Goal: Information Seeking & Learning: Find specific fact

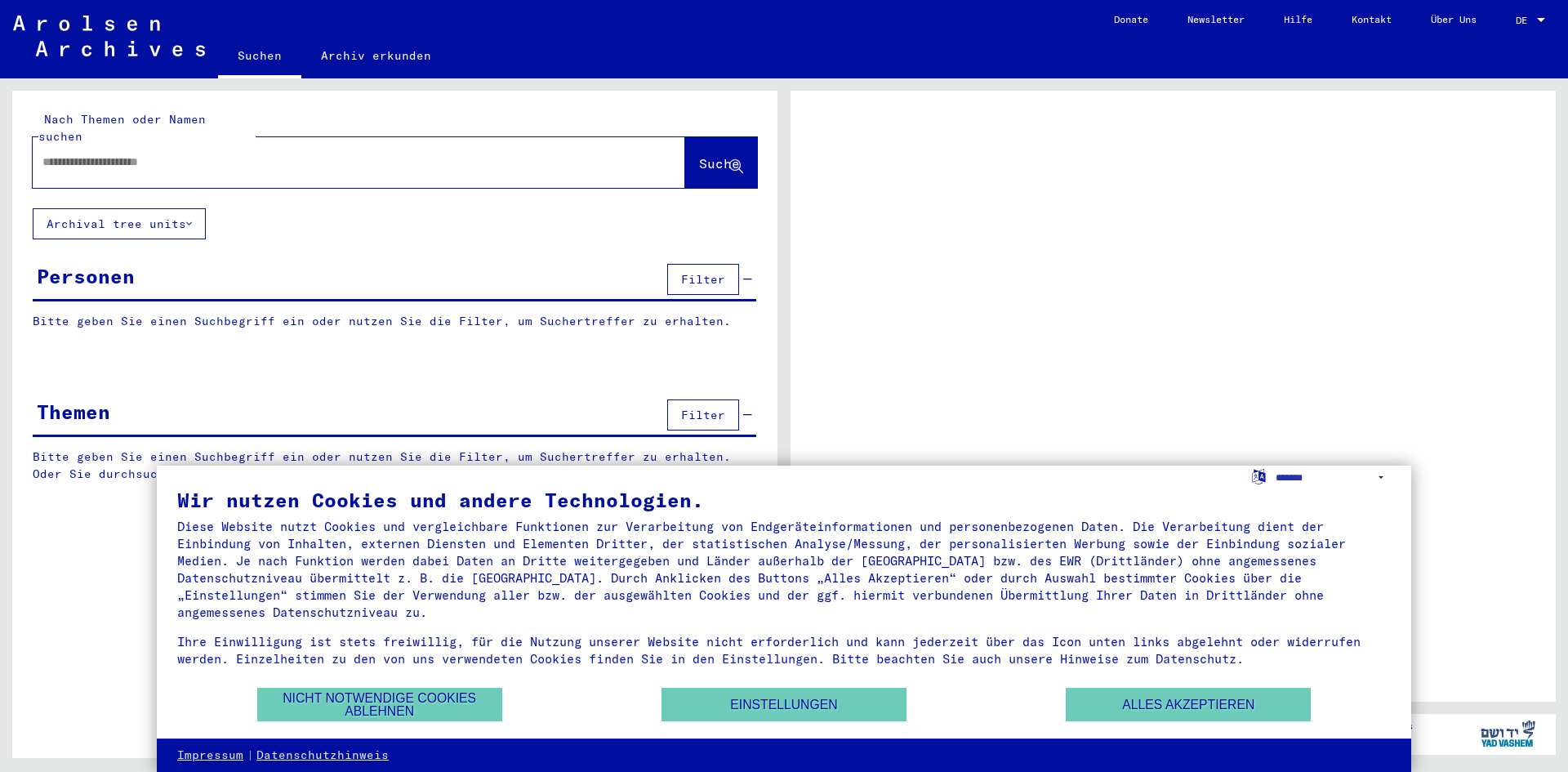
click at [391, 144] on div at bounding box center [339, 163] width 613 height 37
drag, startPoint x: 384, startPoint y: 146, endPoint x: 850, endPoint y: 672, distance: 702.7
click at [384, 153] on input "text" at bounding box center [344, 162] width 603 height 18
drag, startPoint x: 1193, startPoint y: 706, endPoint x: 1184, endPoint y: 711, distance: 10.3
click at [1193, 706] on button "Alles akzeptieren" at bounding box center [1188, 705] width 245 height 33
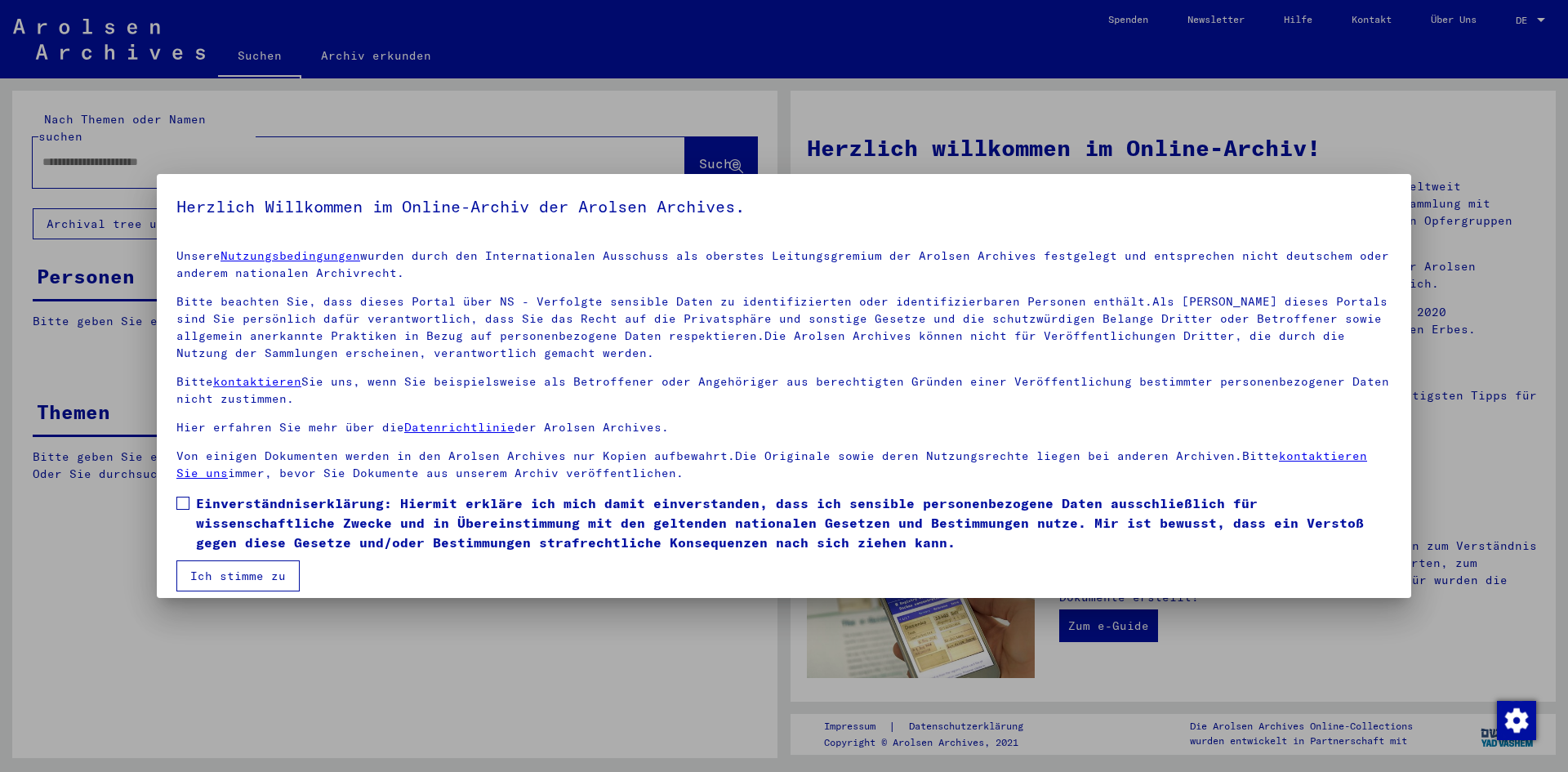
click at [181, 498] on span at bounding box center [183, 503] width 13 height 13
click at [228, 576] on button "Ich stimme zu" at bounding box center [238, 576] width 124 height 31
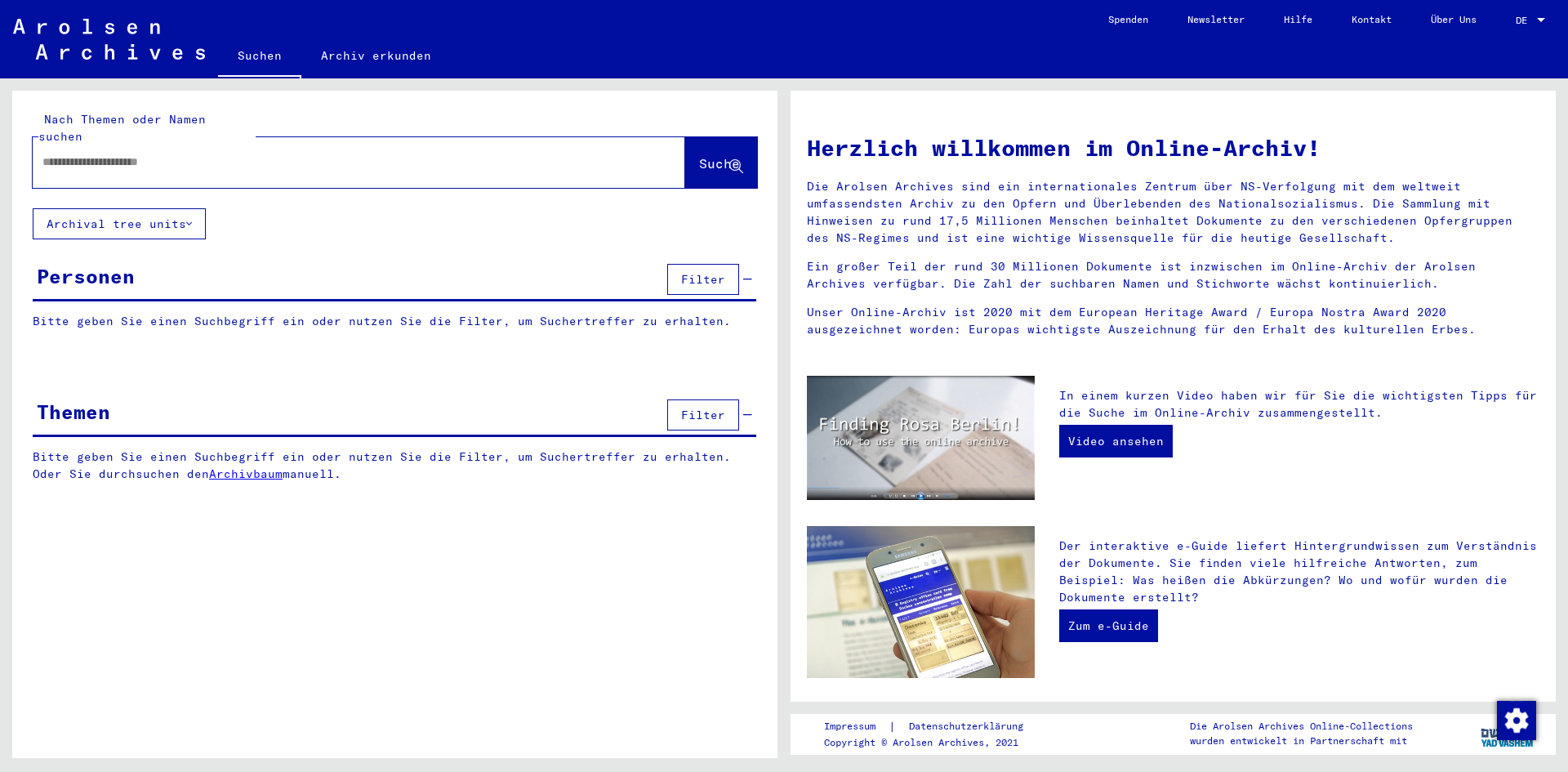
drag, startPoint x: 214, startPoint y: 141, endPoint x: 221, endPoint y: 124, distance: 18.4
click at [217, 125] on div "Nach Themen oder Namen suchen Suche" at bounding box center [394, 149] width 724 height 77
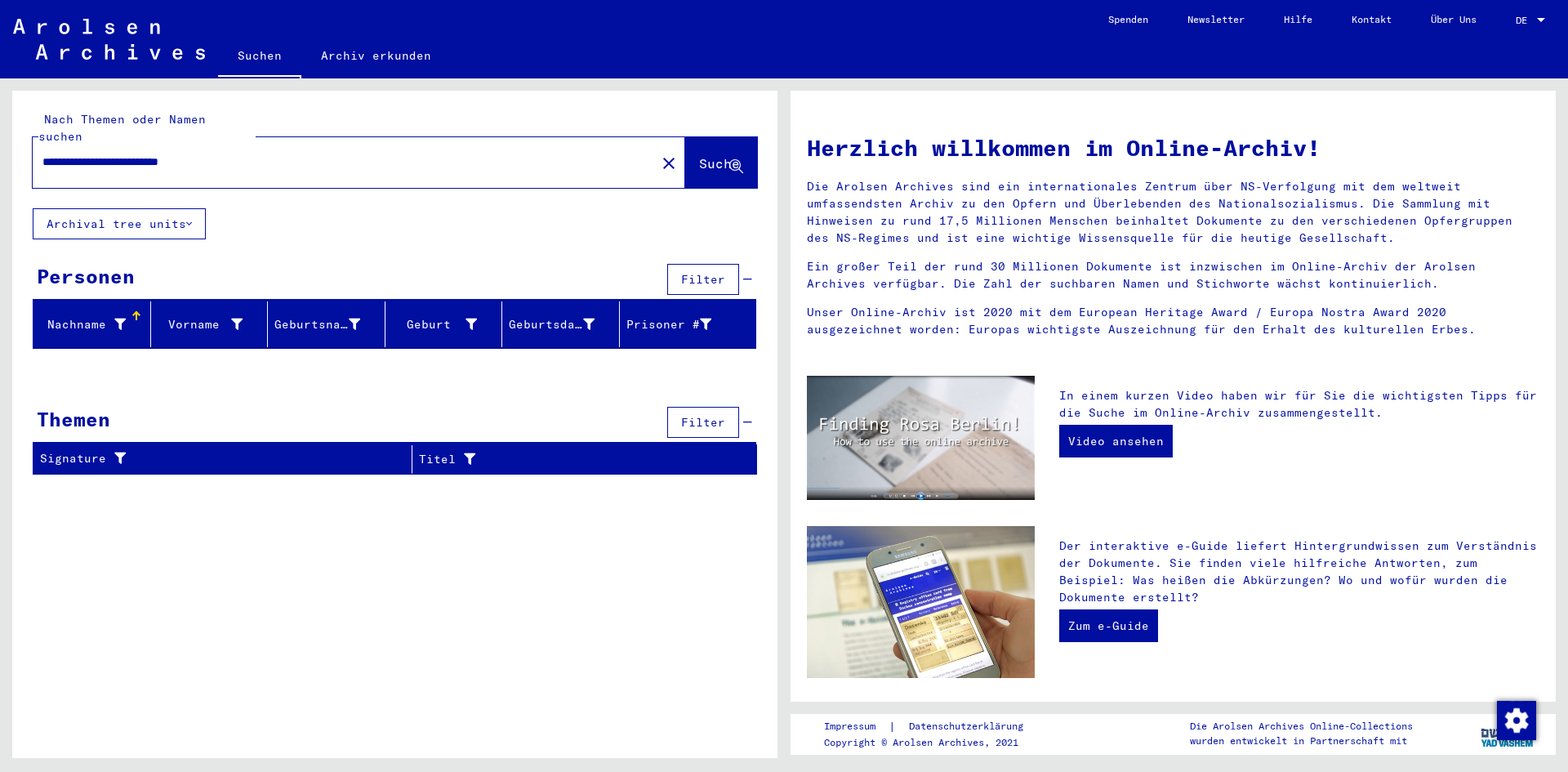
click at [78, 316] on div "Nachname" at bounding box center [82, 324] width 86 height 18
click at [81, 316] on div "Nachname" at bounding box center [82, 324] width 86 height 18
click at [143, 301] on mat-header-cell "Nachname" at bounding box center [91, 324] width 117 height 46
click at [273, 144] on div "**********" at bounding box center [333, 163] width 603 height 37
click at [263, 153] on input "**********" at bounding box center [339, 162] width 594 height 18
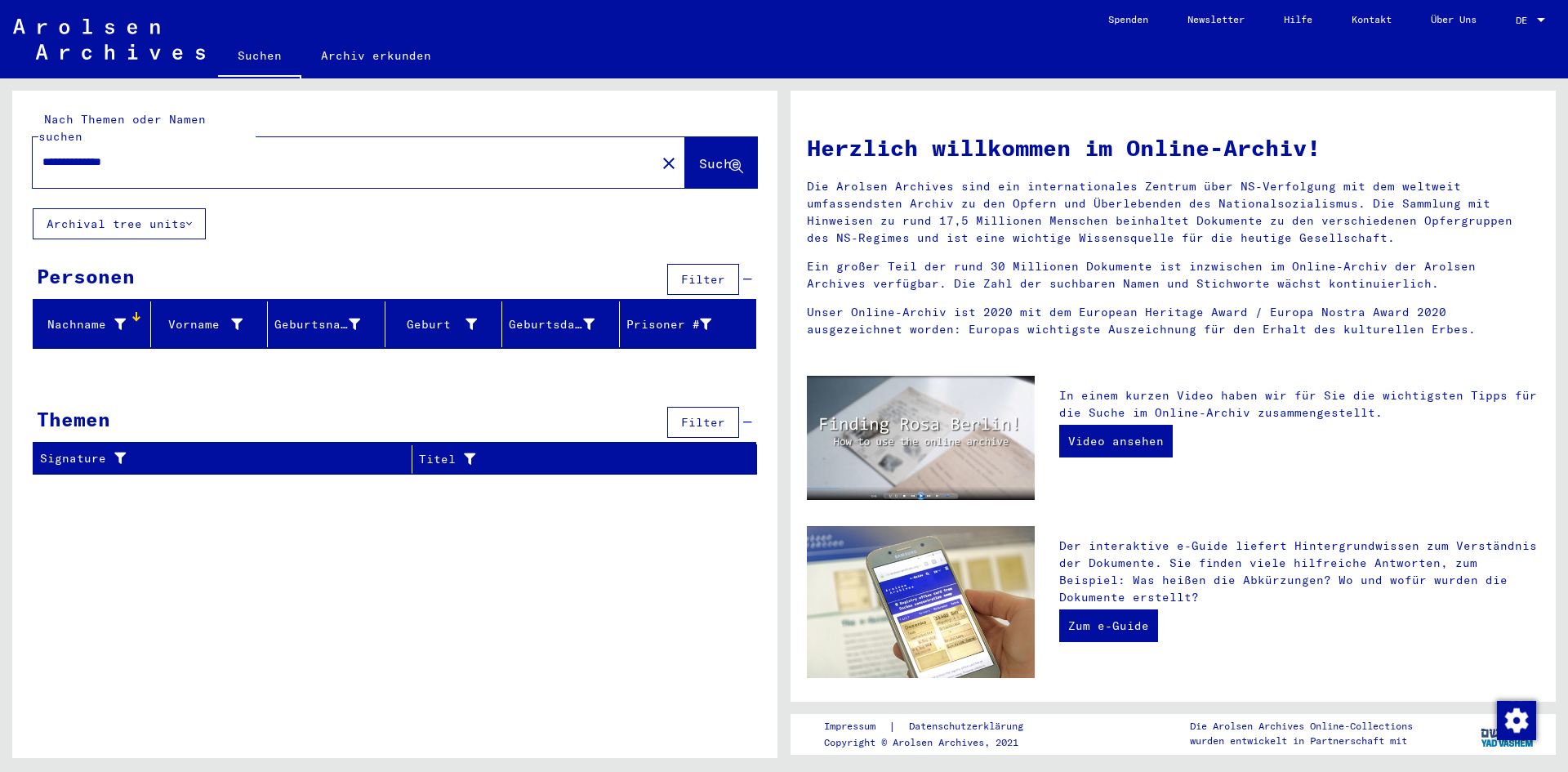
type input "**********"
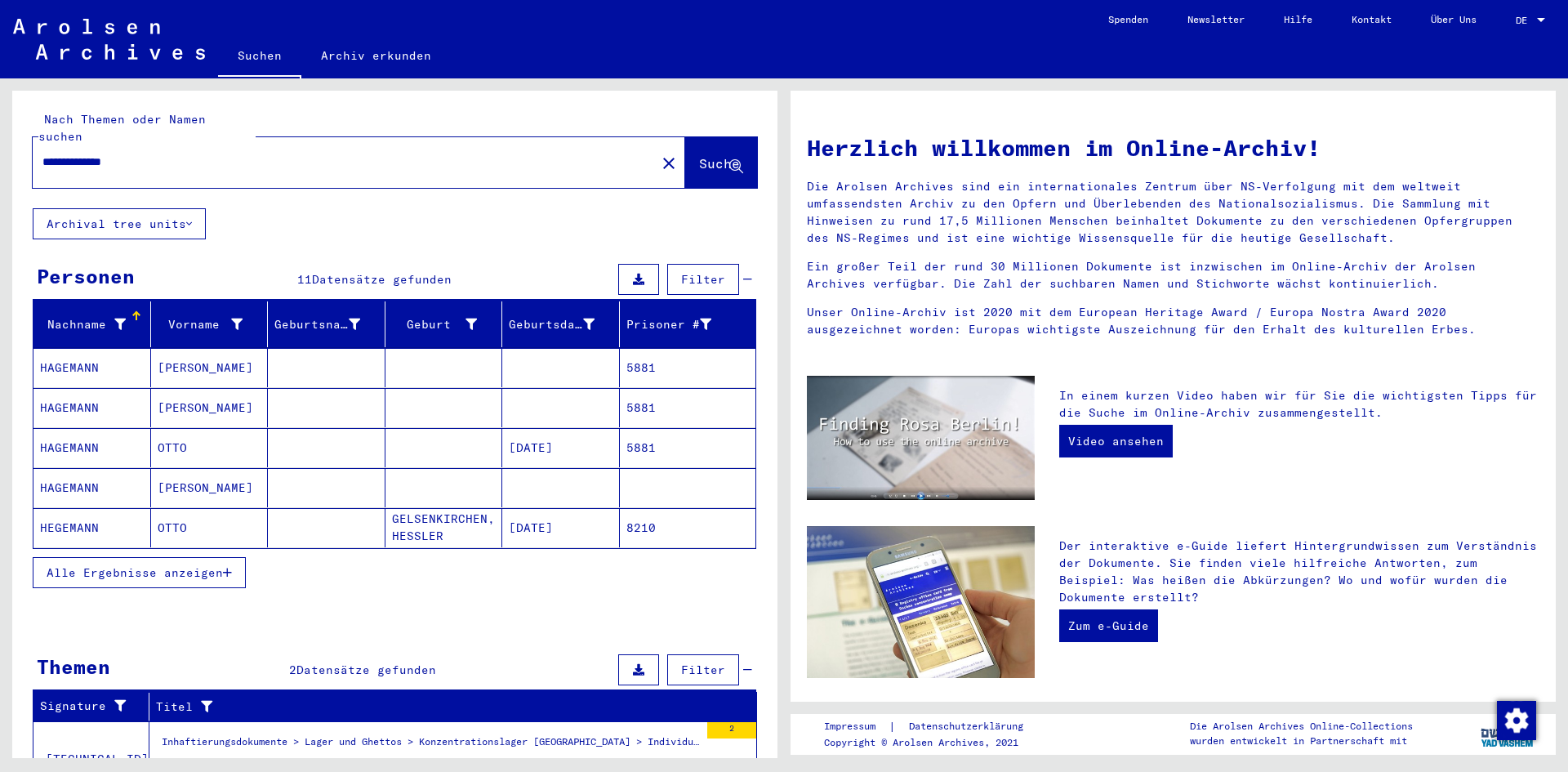
click at [556, 348] on mat-cell at bounding box center [561, 368] width 117 height 39
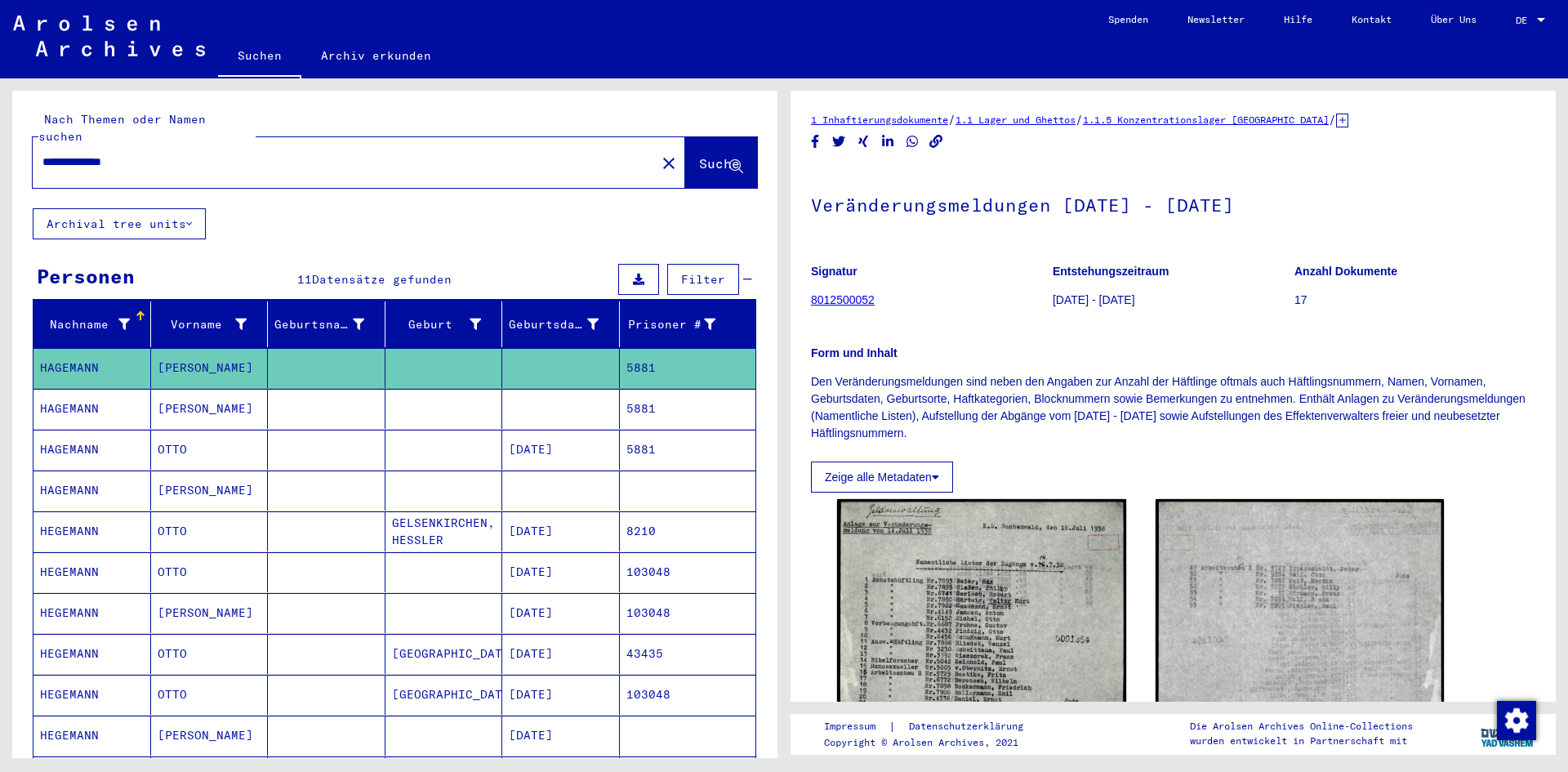
click at [559, 404] on mat-cell at bounding box center [561, 408] width 117 height 40
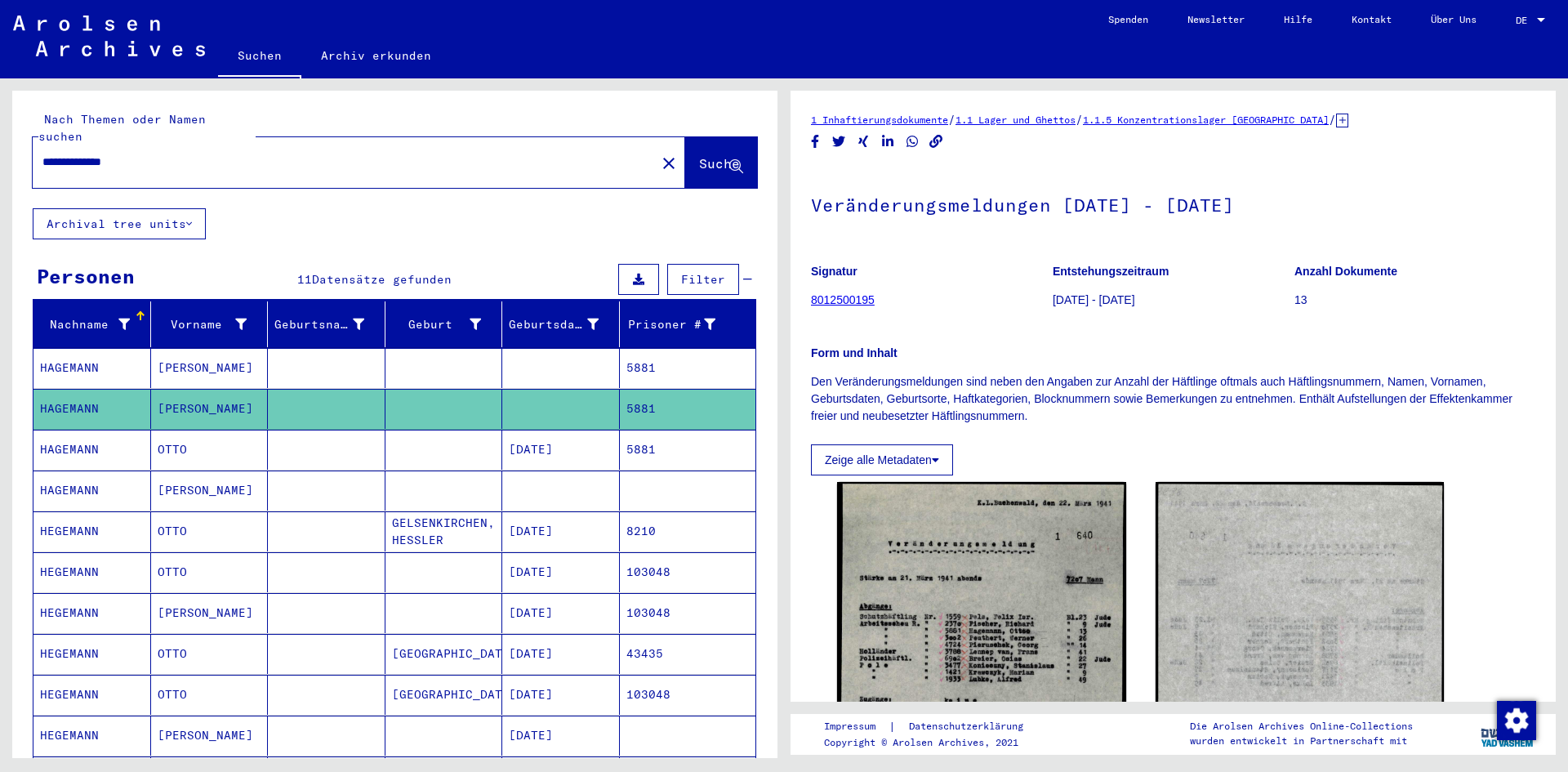
click at [589, 470] on mat-cell at bounding box center [561, 489] width 117 height 40
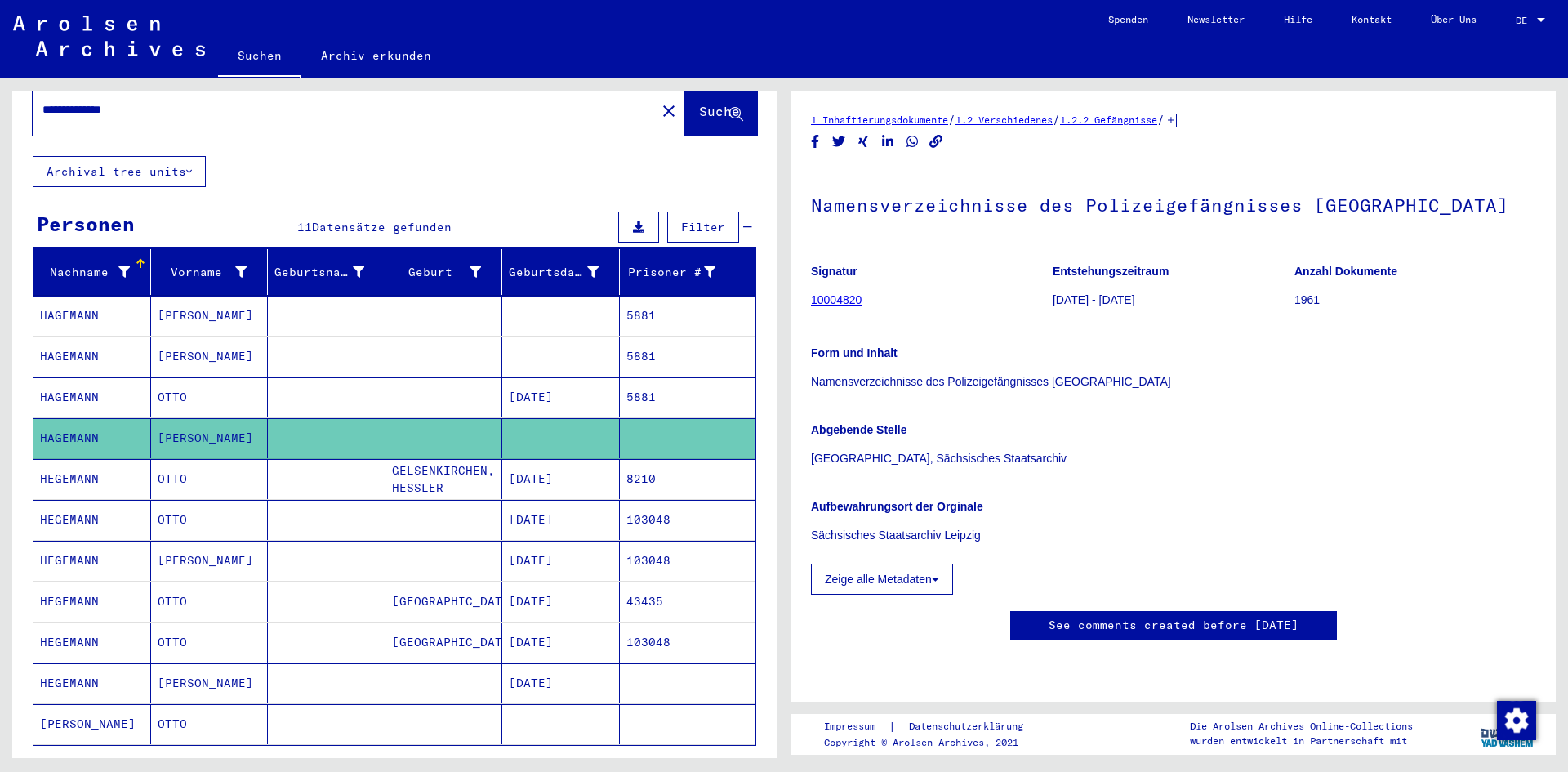
scroll to position [81, 0]
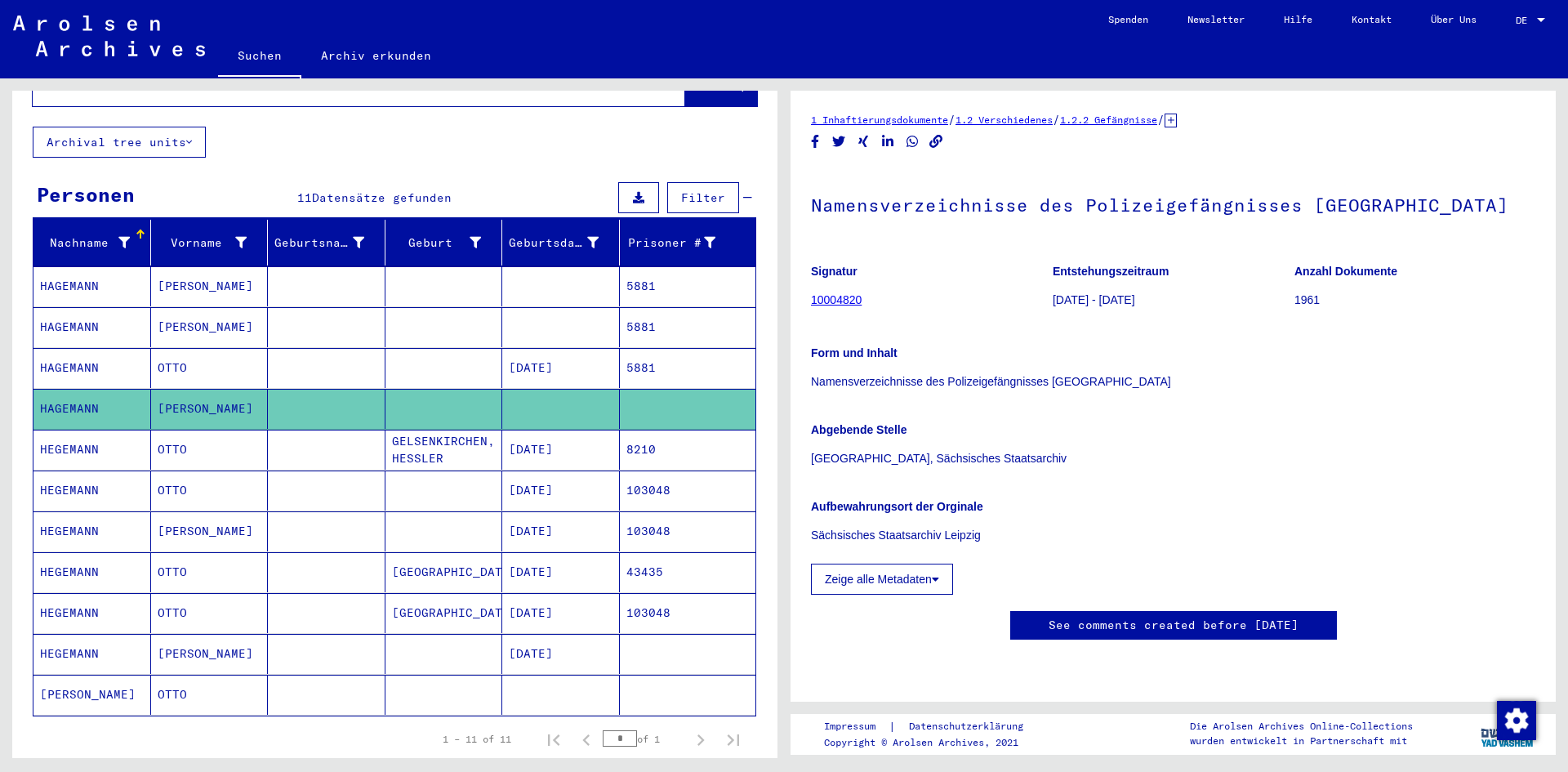
click at [561, 684] on mat-cell at bounding box center [561, 694] width 117 height 40
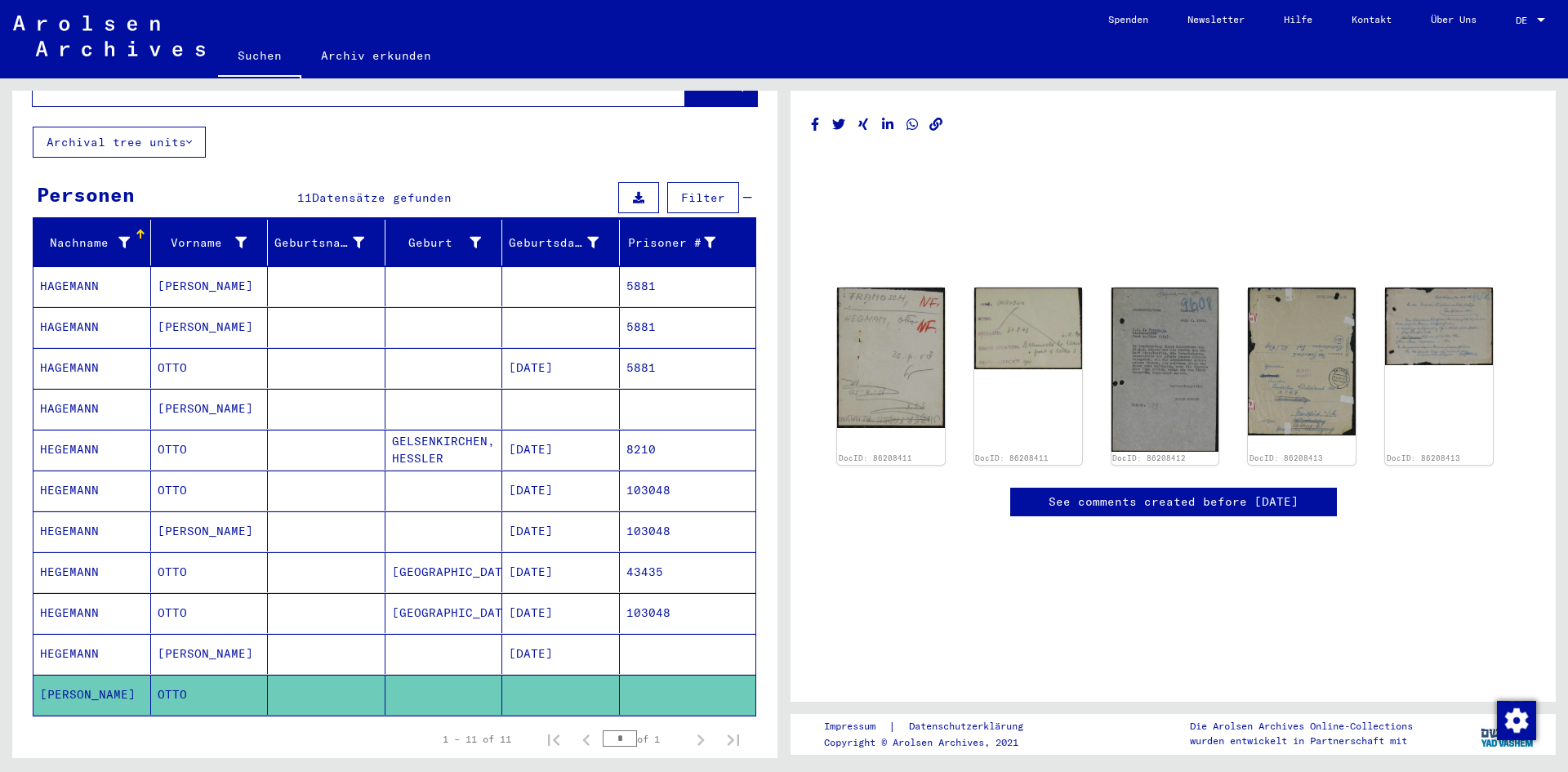
click at [695, 190] on span "Filter" at bounding box center [703, 198] width 44 height 15
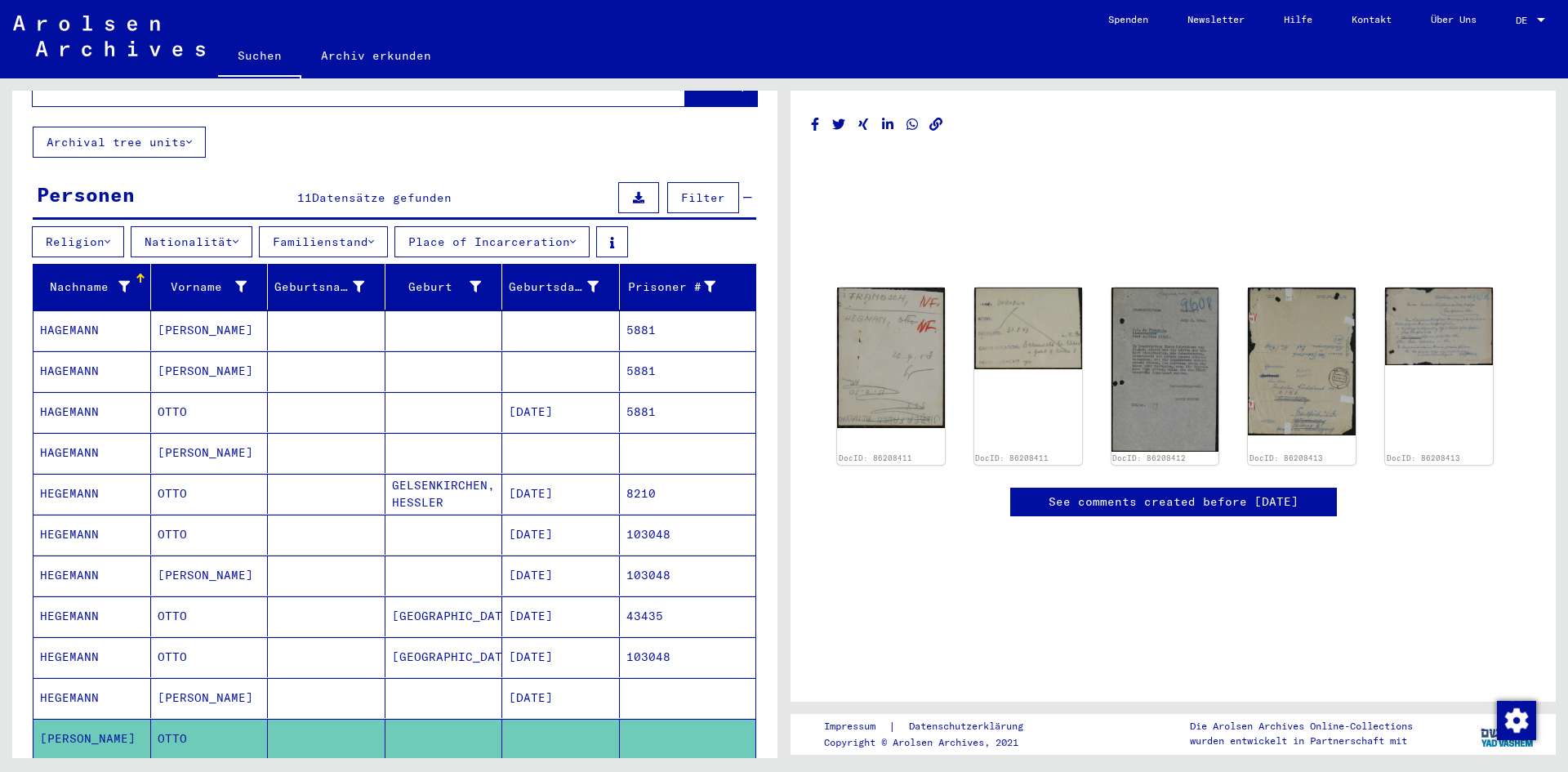
click at [370, 226] on button "Familienstand" at bounding box center [323, 242] width 129 height 31
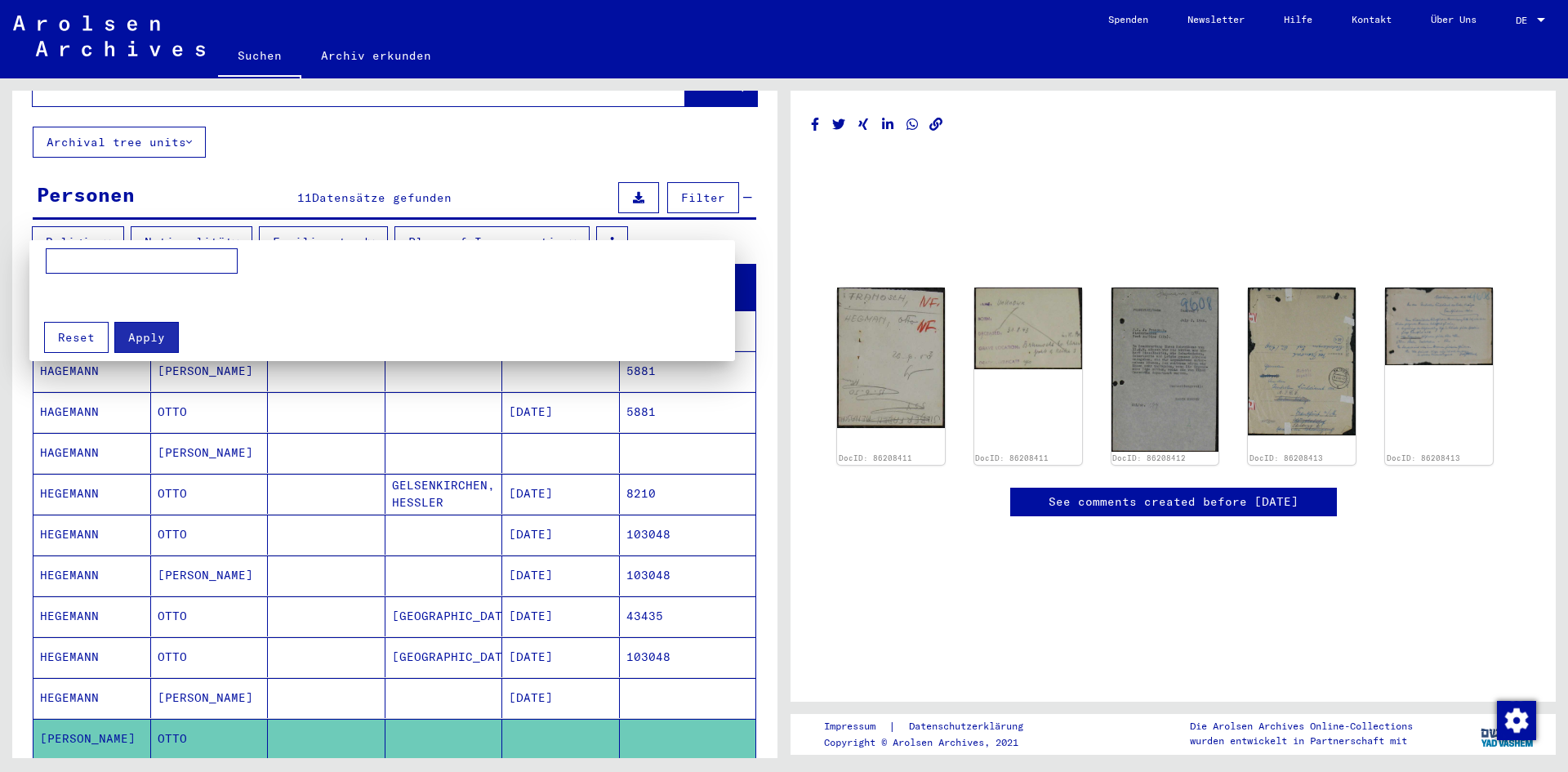
click at [594, 223] on div at bounding box center [784, 386] width 1568 height 772
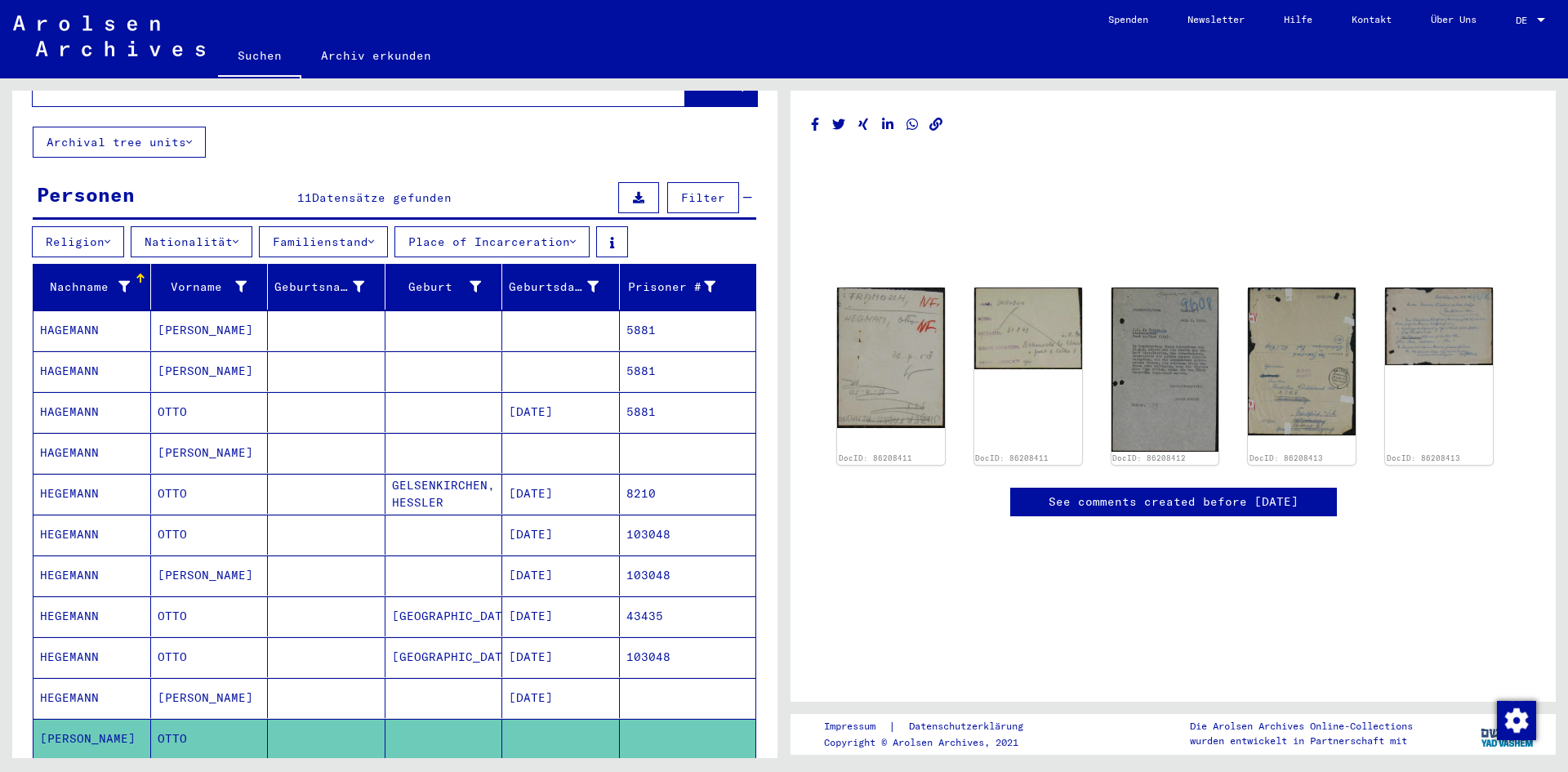
click at [575, 236] on icon at bounding box center [573, 242] width 6 height 11
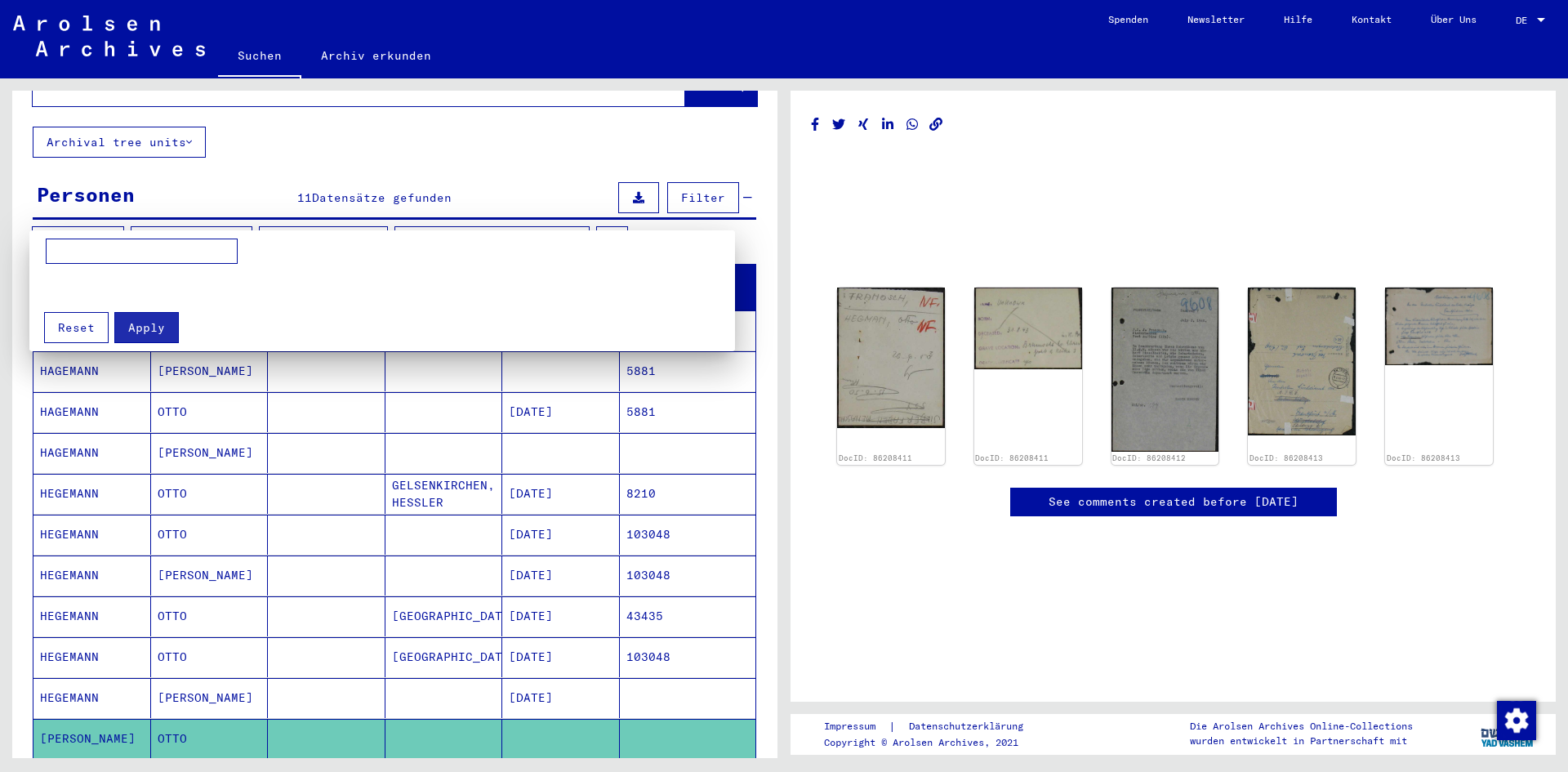
click at [84, 244] on input at bounding box center [142, 251] width 192 height 26
type input "******"
click at [79, 332] on span "Reset" at bounding box center [77, 328] width 37 height 15
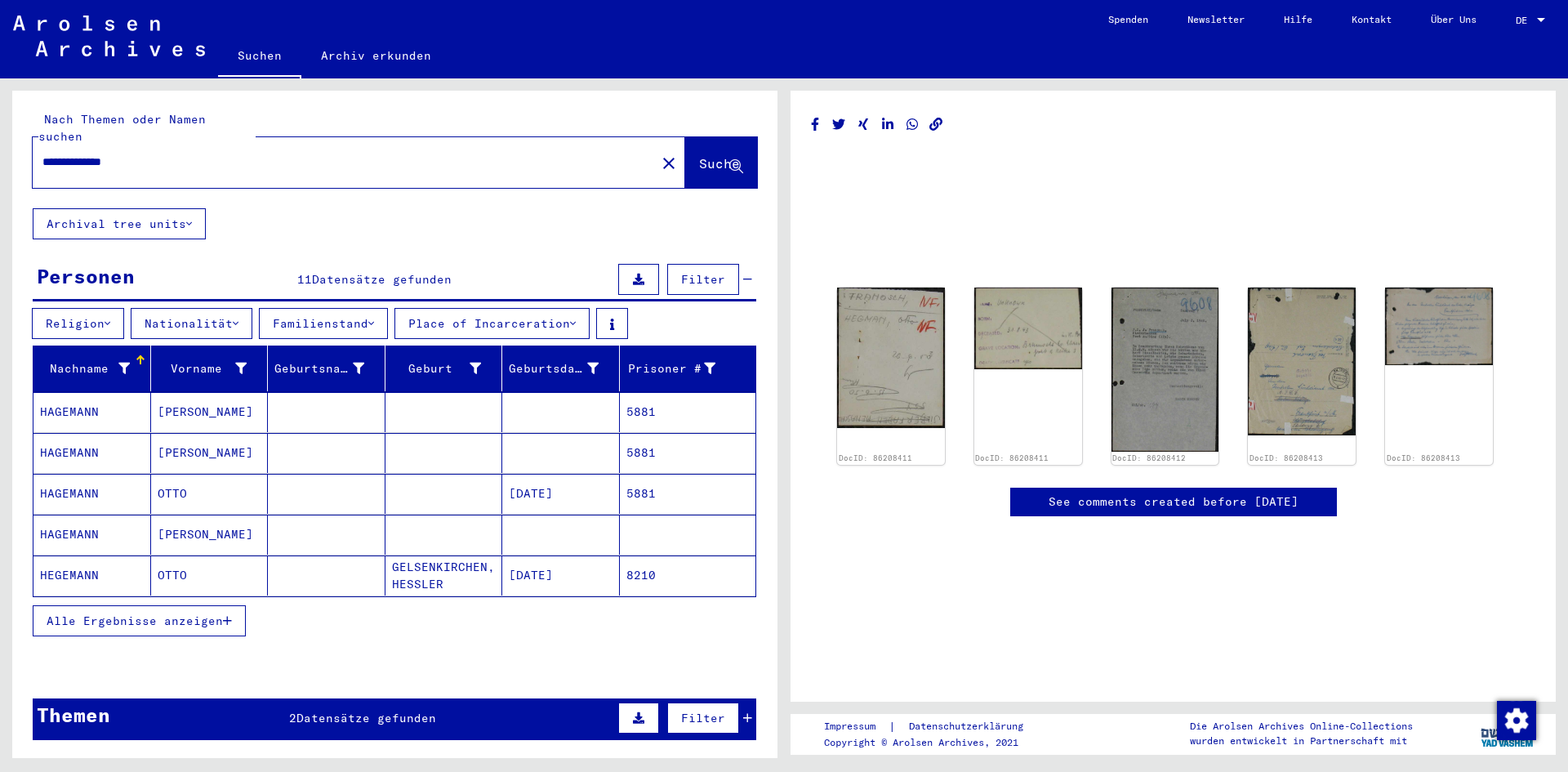
click at [537, 399] on mat-cell at bounding box center [561, 411] width 117 height 40
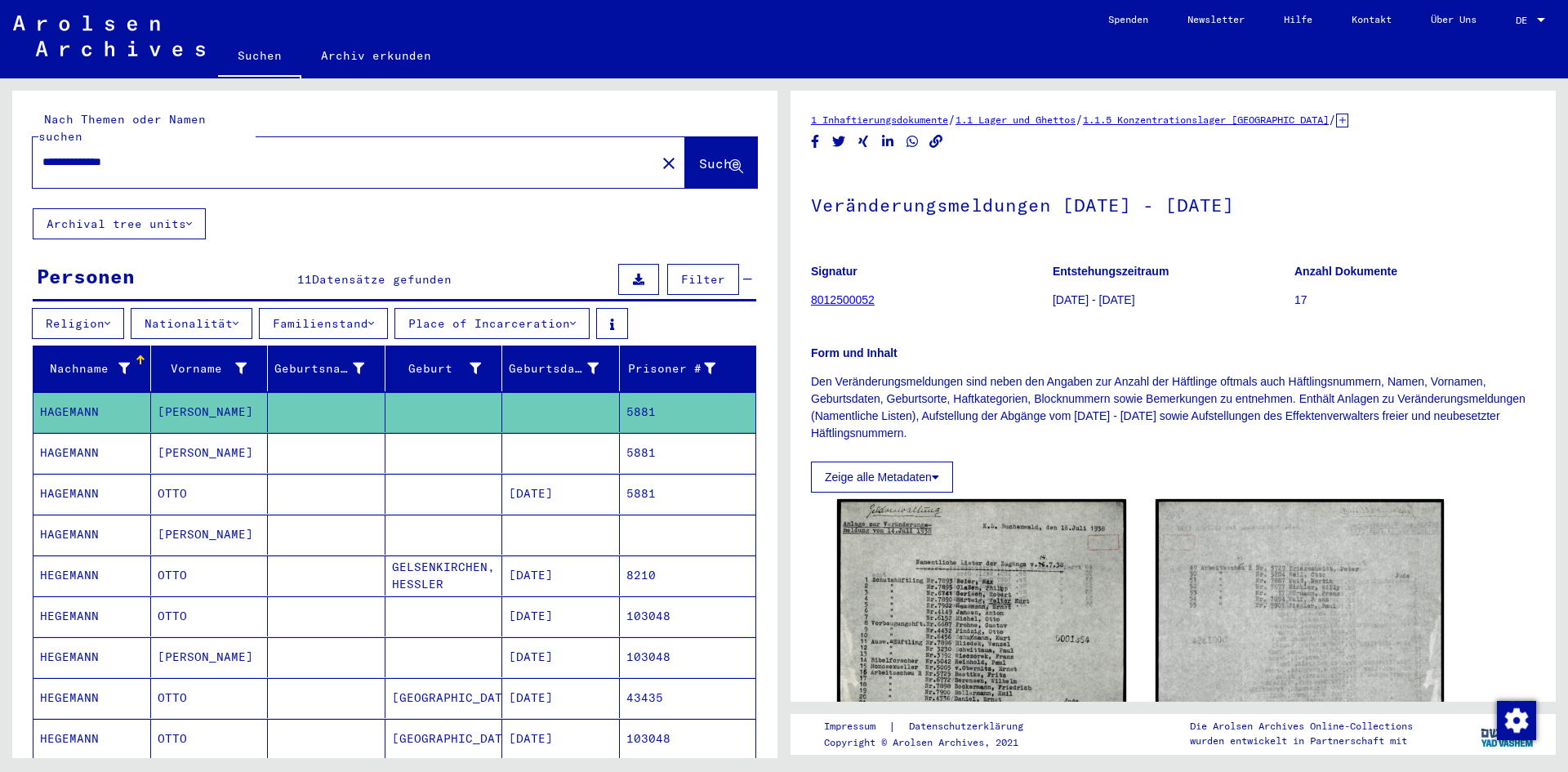
click at [541, 433] on mat-cell at bounding box center [561, 452] width 117 height 40
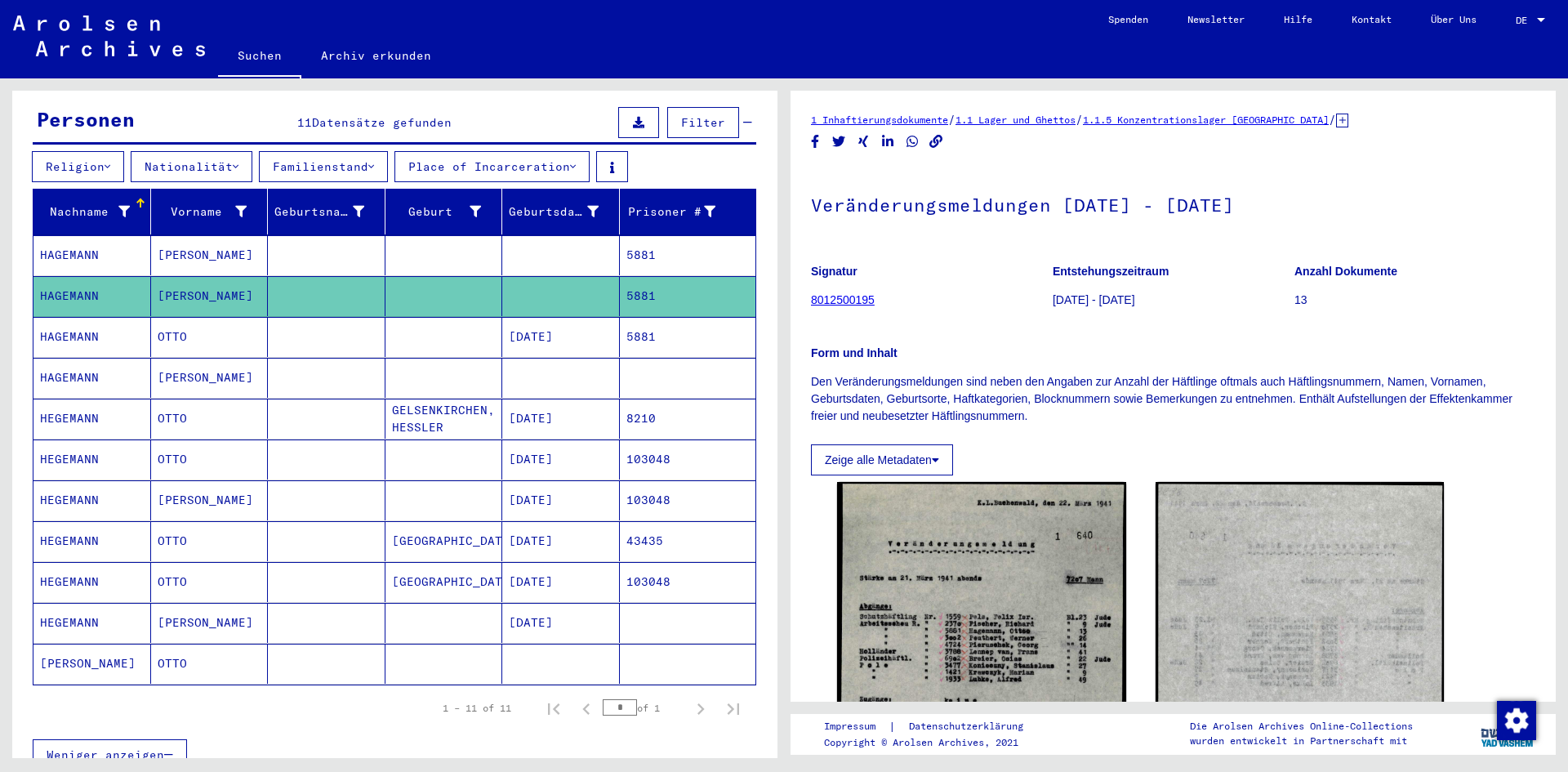
scroll to position [163, 0]
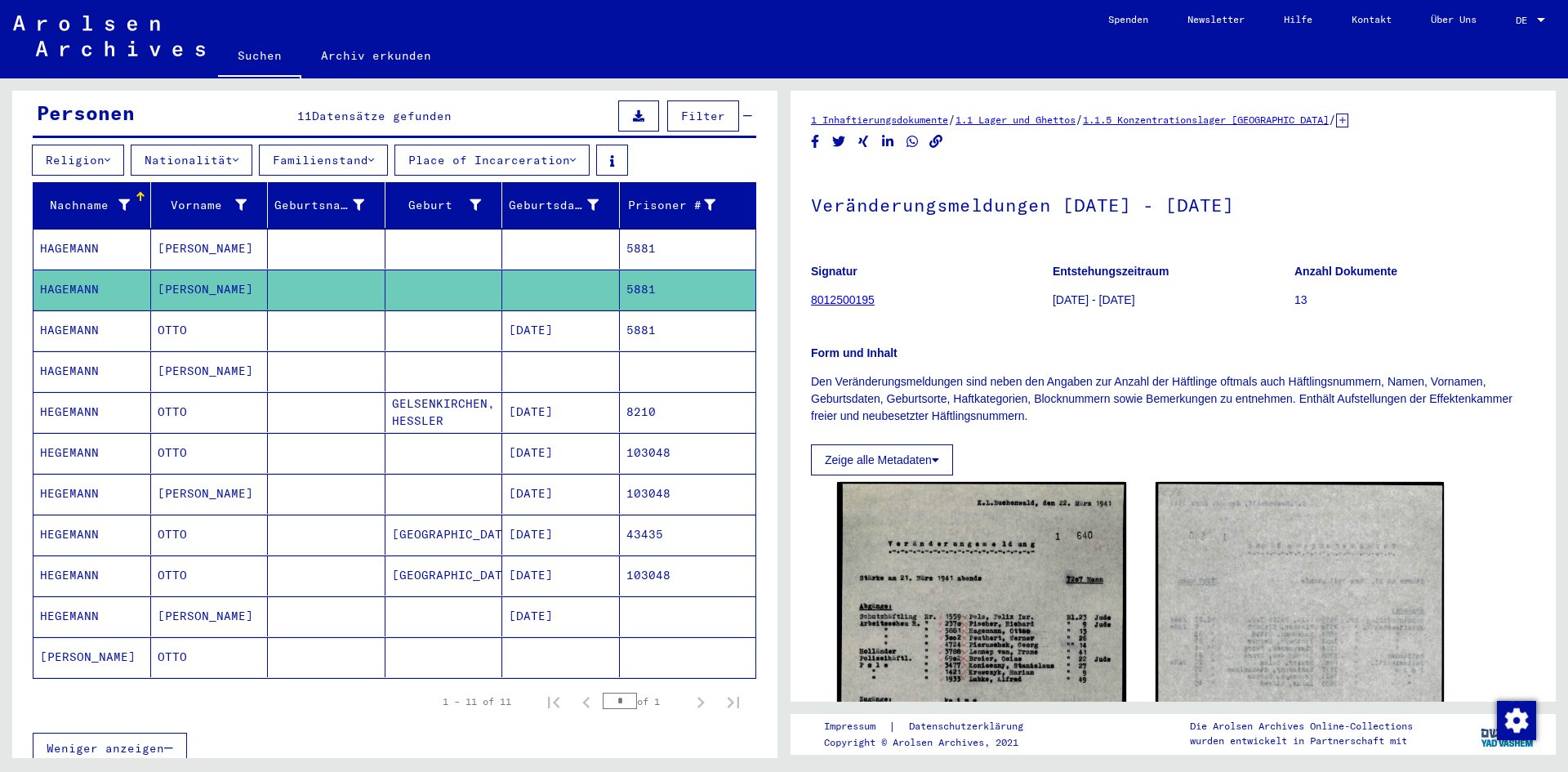
click at [522, 647] on mat-cell at bounding box center [561, 657] width 117 height 40
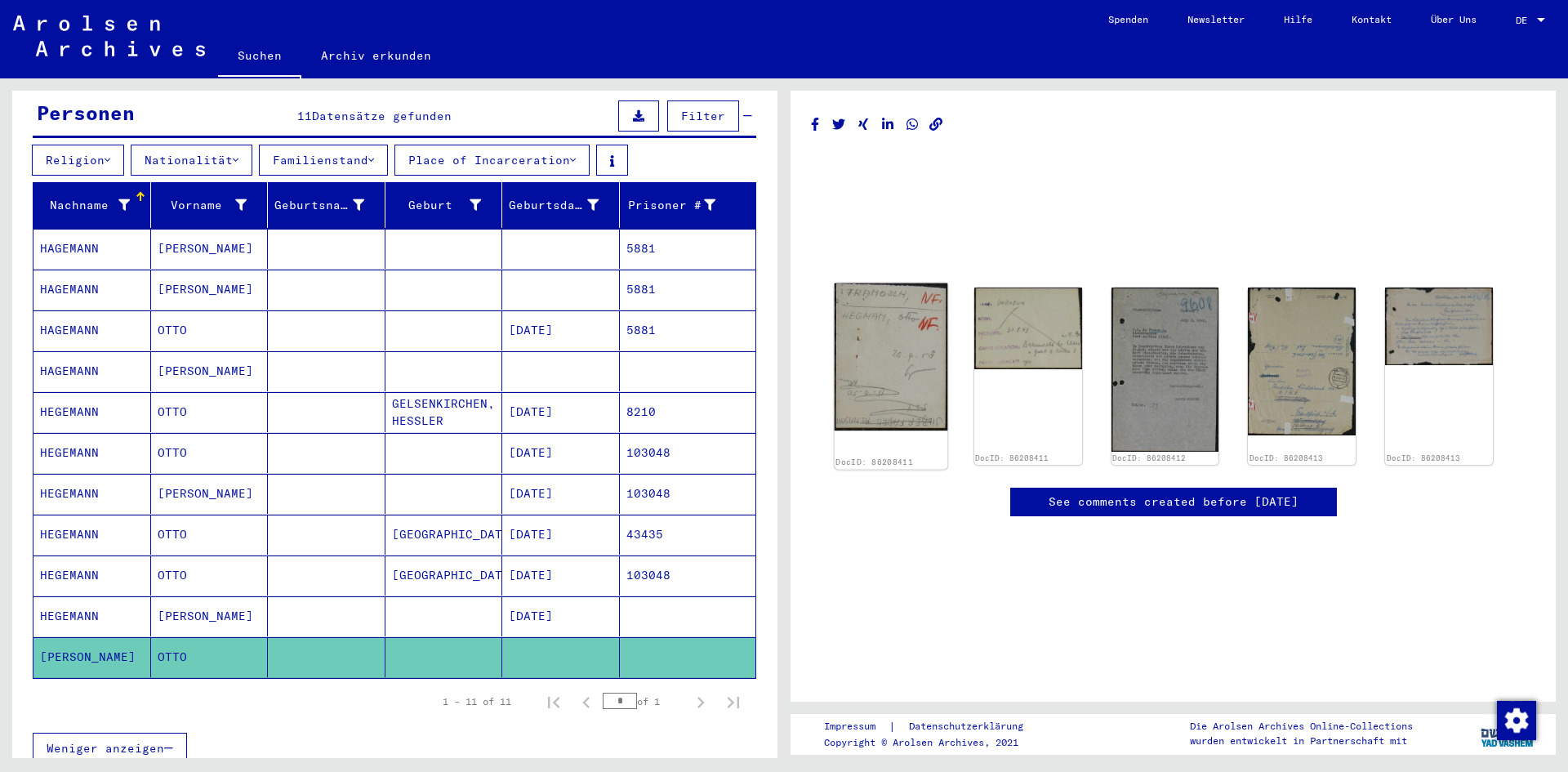
click at [893, 336] on img at bounding box center [891, 356] width 113 height 147
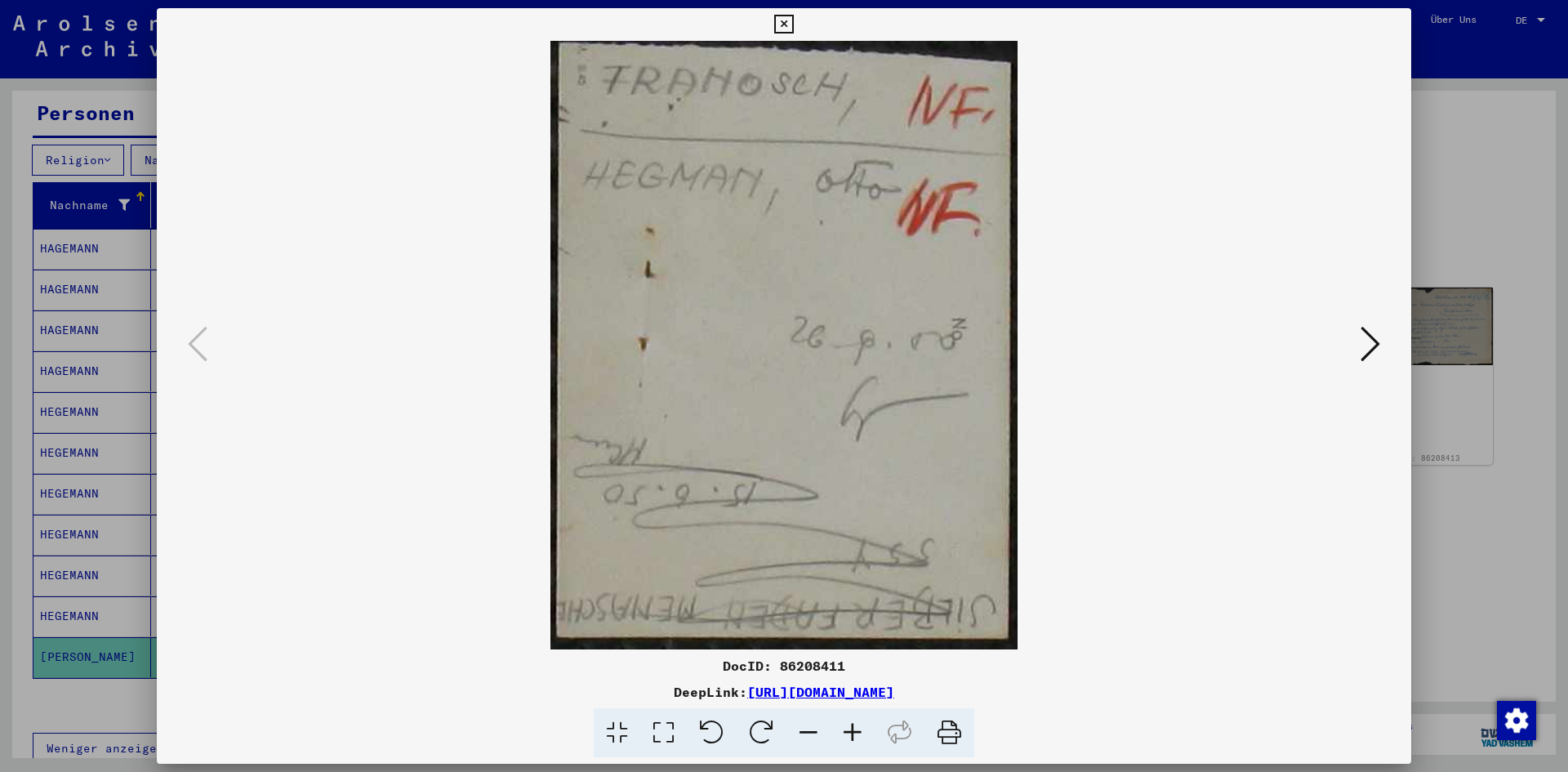
click at [1365, 360] on icon at bounding box center [1369, 344] width 19 height 39
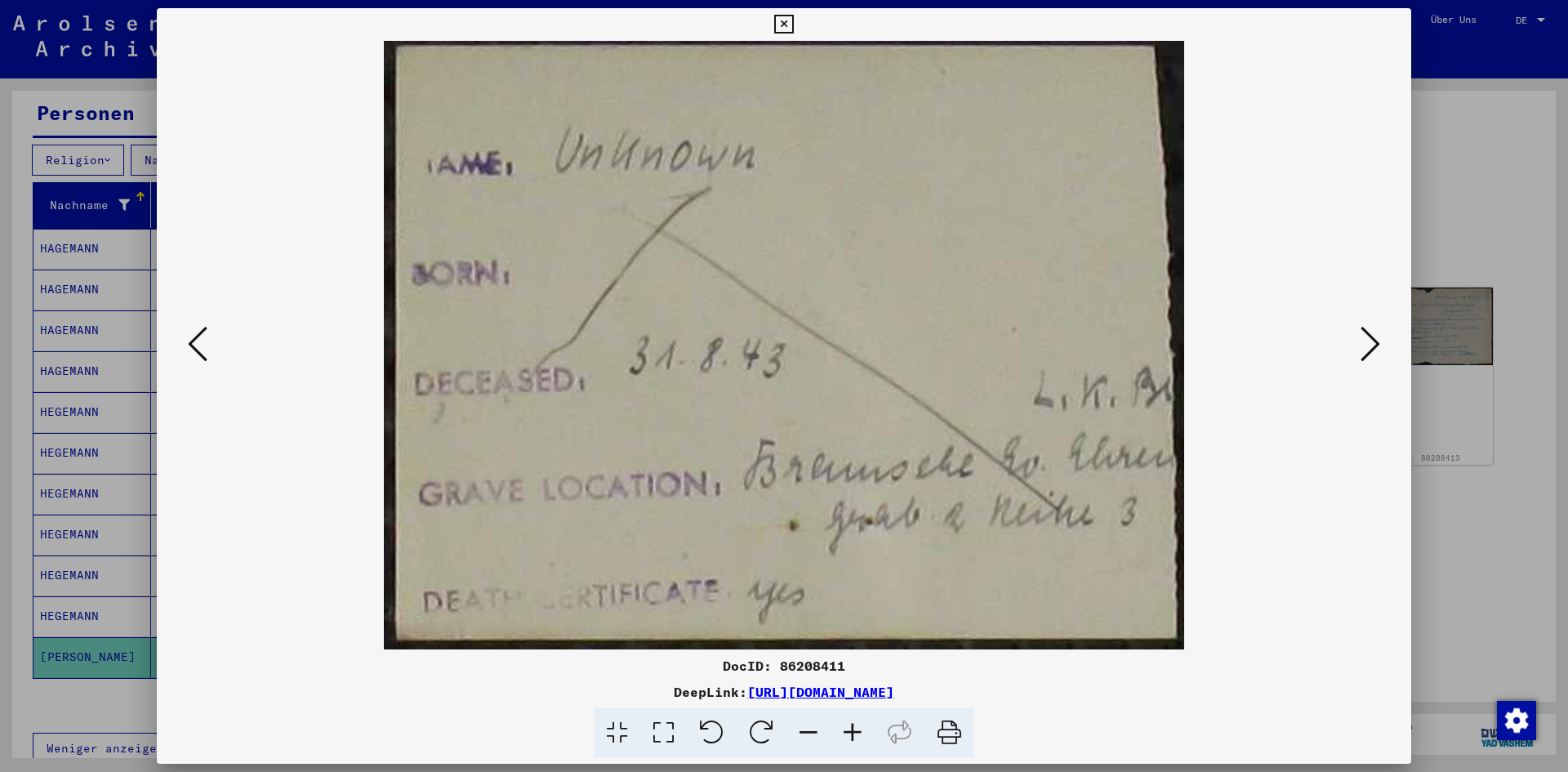
click at [1380, 365] on button at bounding box center [1370, 344] width 30 height 46
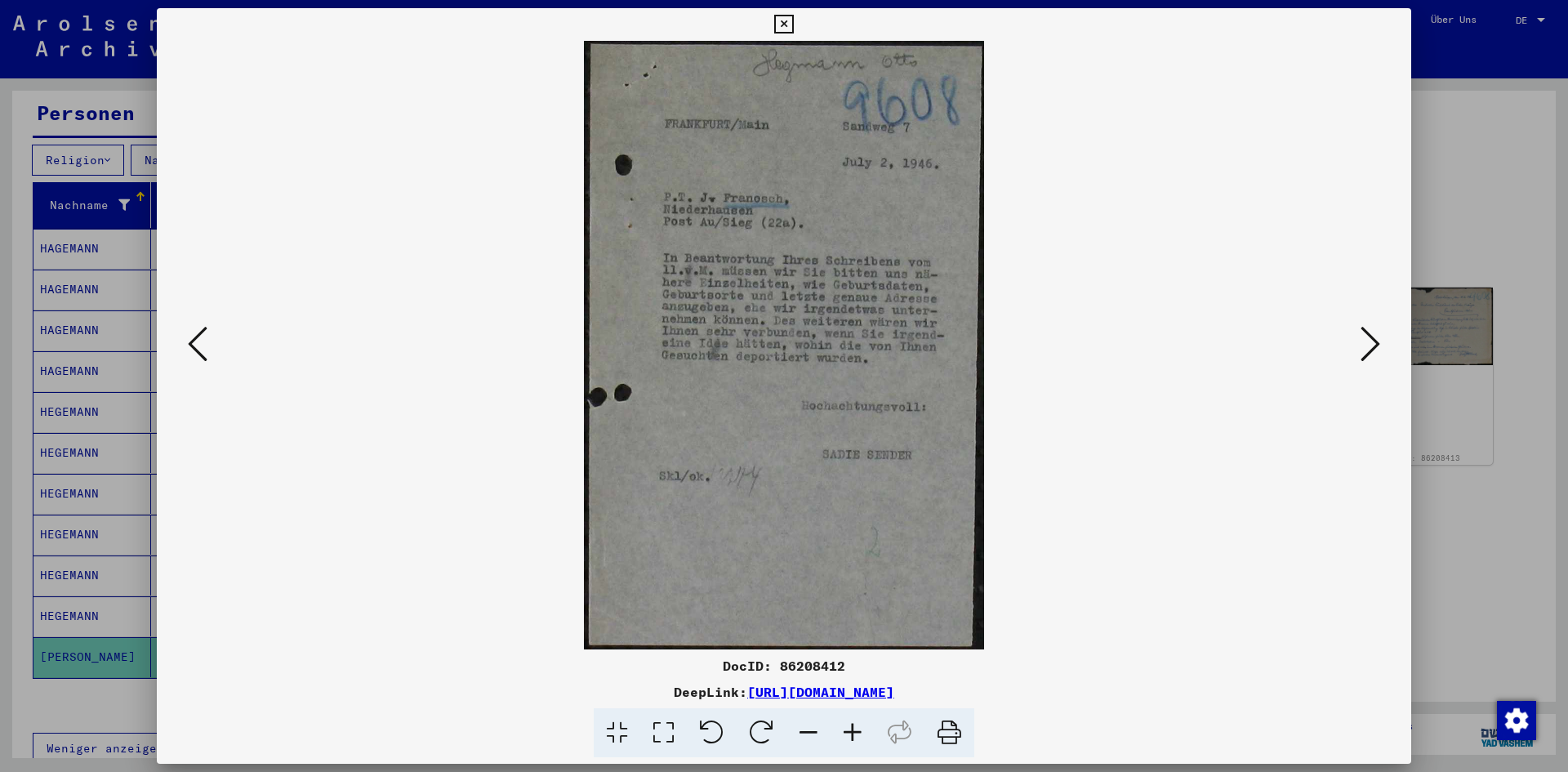
click at [1372, 342] on icon at bounding box center [1369, 344] width 19 height 39
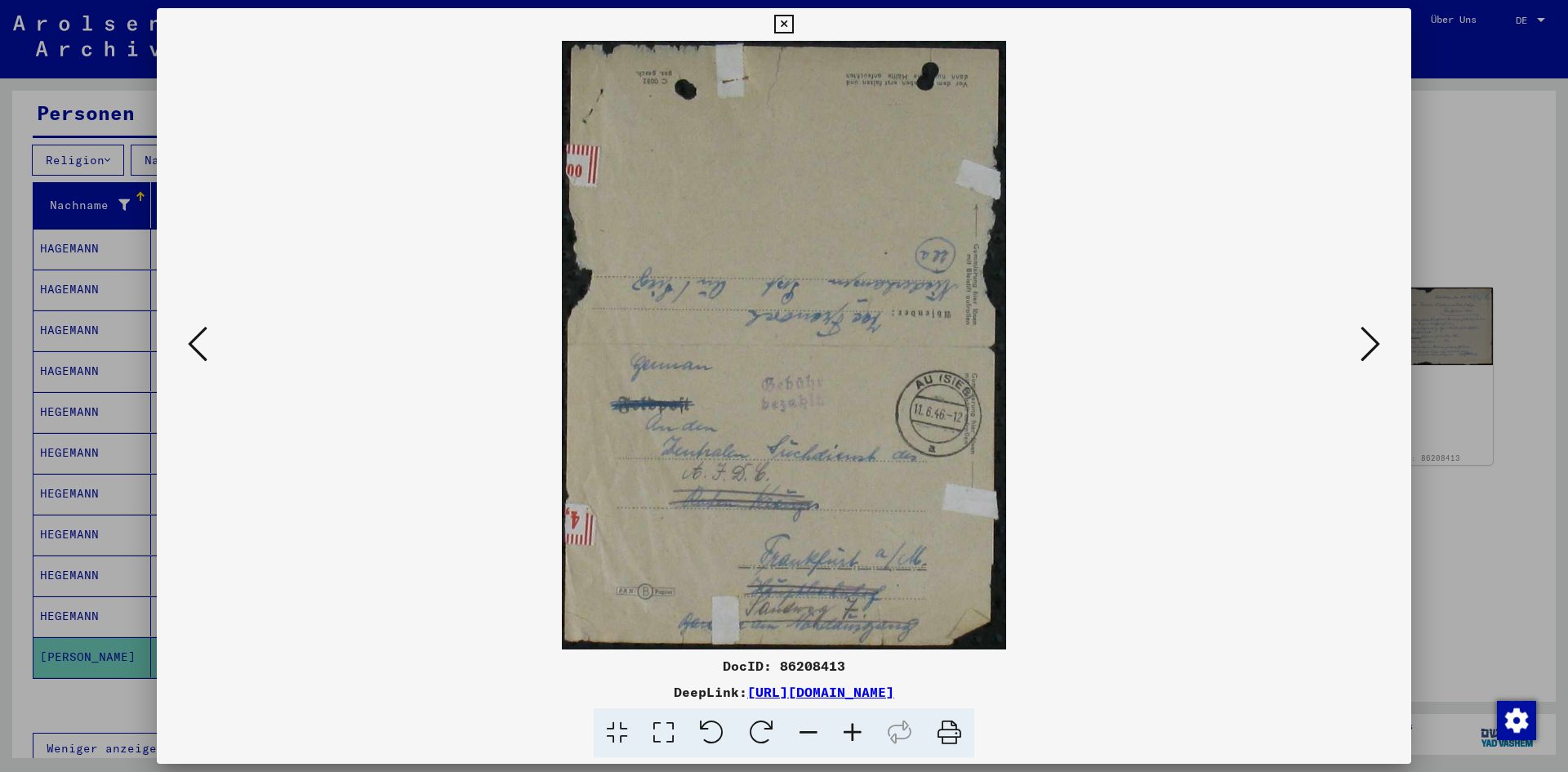
click at [1369, 343] on icon at bounding box center [1369, 344] width 19 height 39
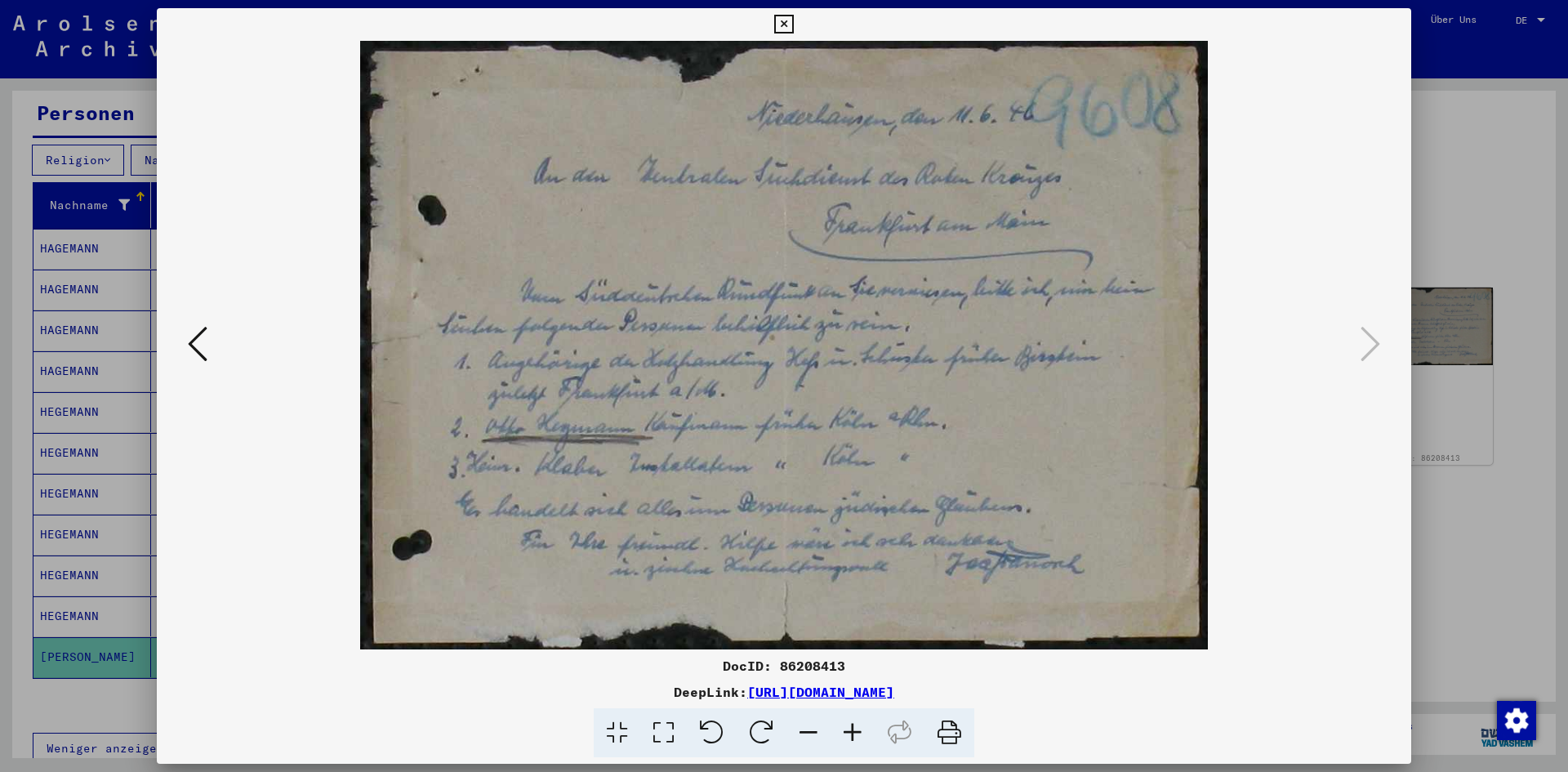
click at [1468, 628] on div at bounding box center [784, 386] width 1568 height 772
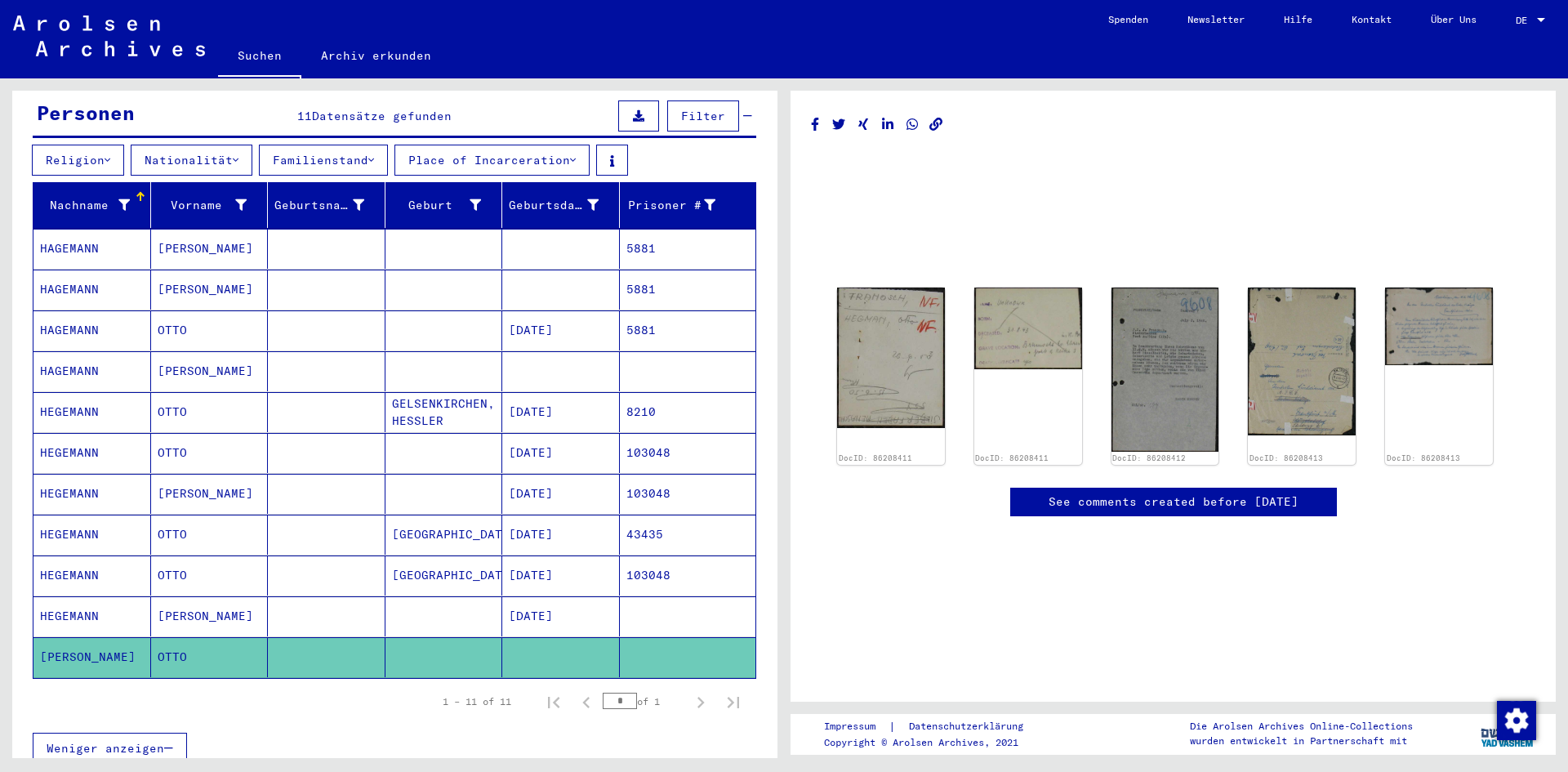
click at [572, 637] on mat-cell at bounding box center [561, 657] width 117 height 40
click at [469, 597] on mat-cell at bounding box center [443, 616] width 117 height 40
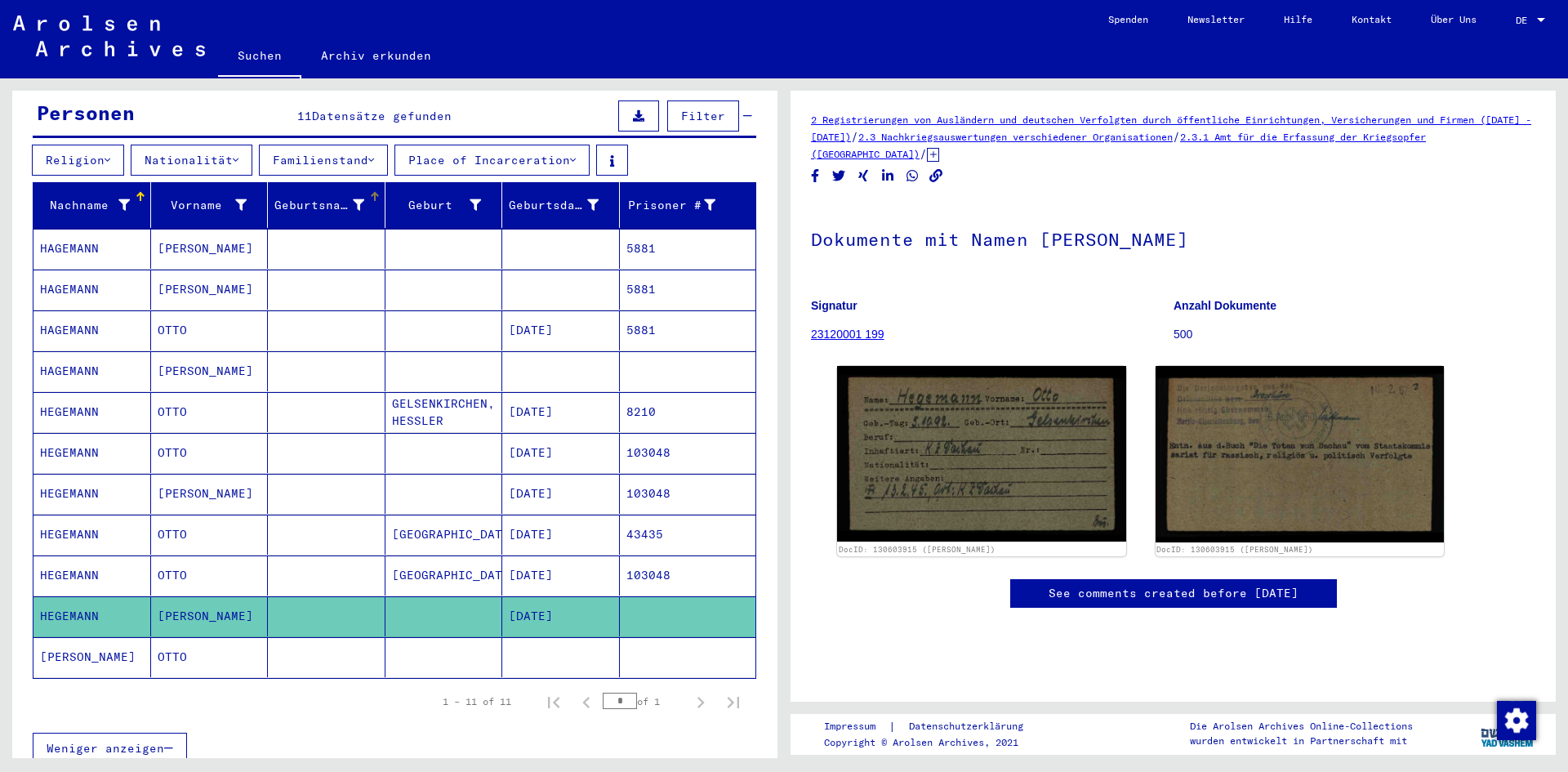
click at [312, 202] on mat-header-cell "Geburtsname" at bounding box center [326, 205] width 117 height 46
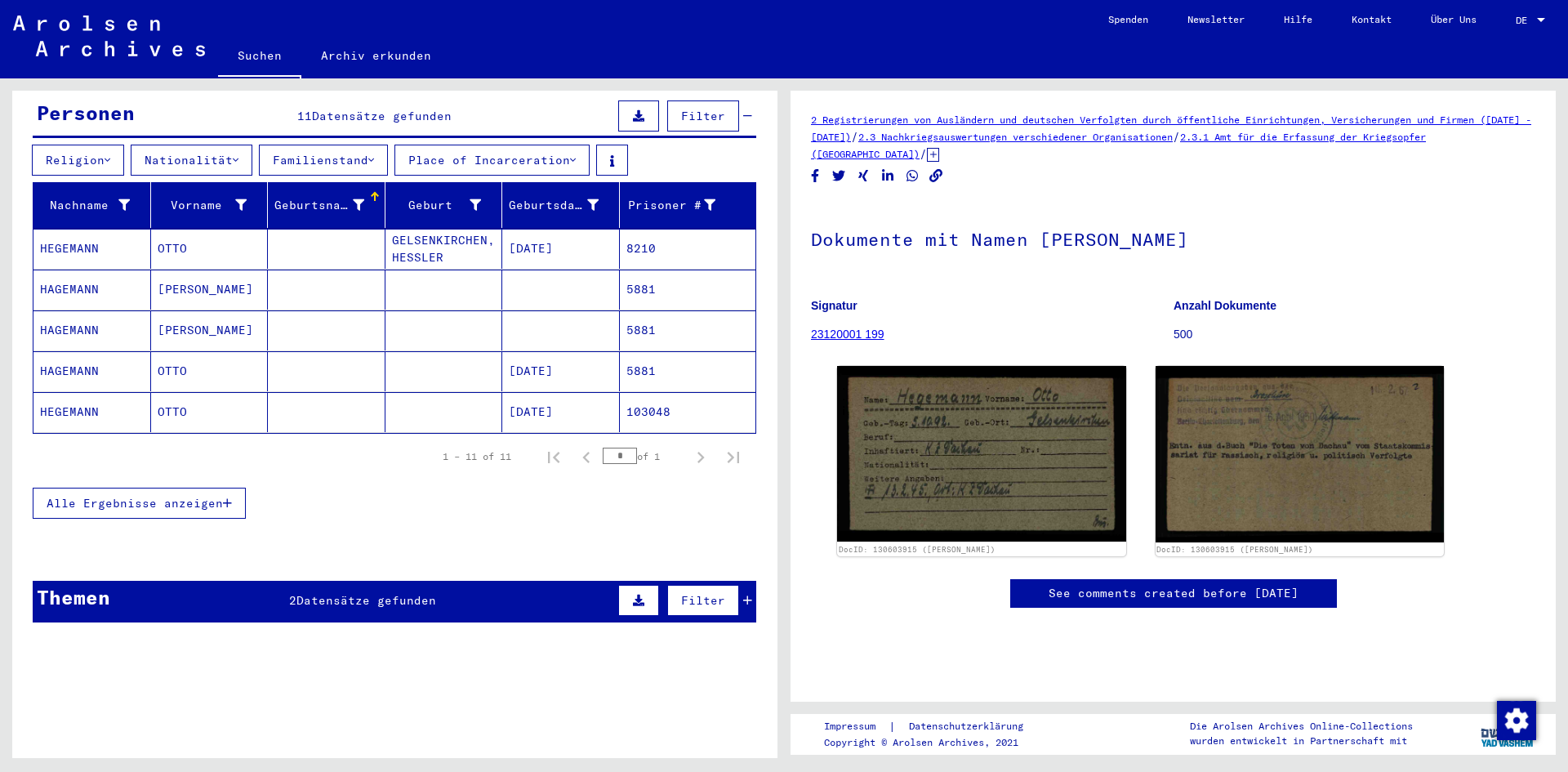
click at [312, 202] on mat-header-cell "Geburtsname" at bounding box center [326, 205] width 117 height 46
click at [316, 192] on div "Geburtsname" at bounding box center [329, 205] width 110 height 26
click at [360, 197] on div "Geburtsname" at bounding box center [321, 205] width 94 height 18
click at [369, 182] on mat-header-cell "Geburtsname" at bounding box center [326, 205] width 117 height 46
click at [306, 198] on div "Geburtsname" at bounding box center [329, 205] width 110 height 26
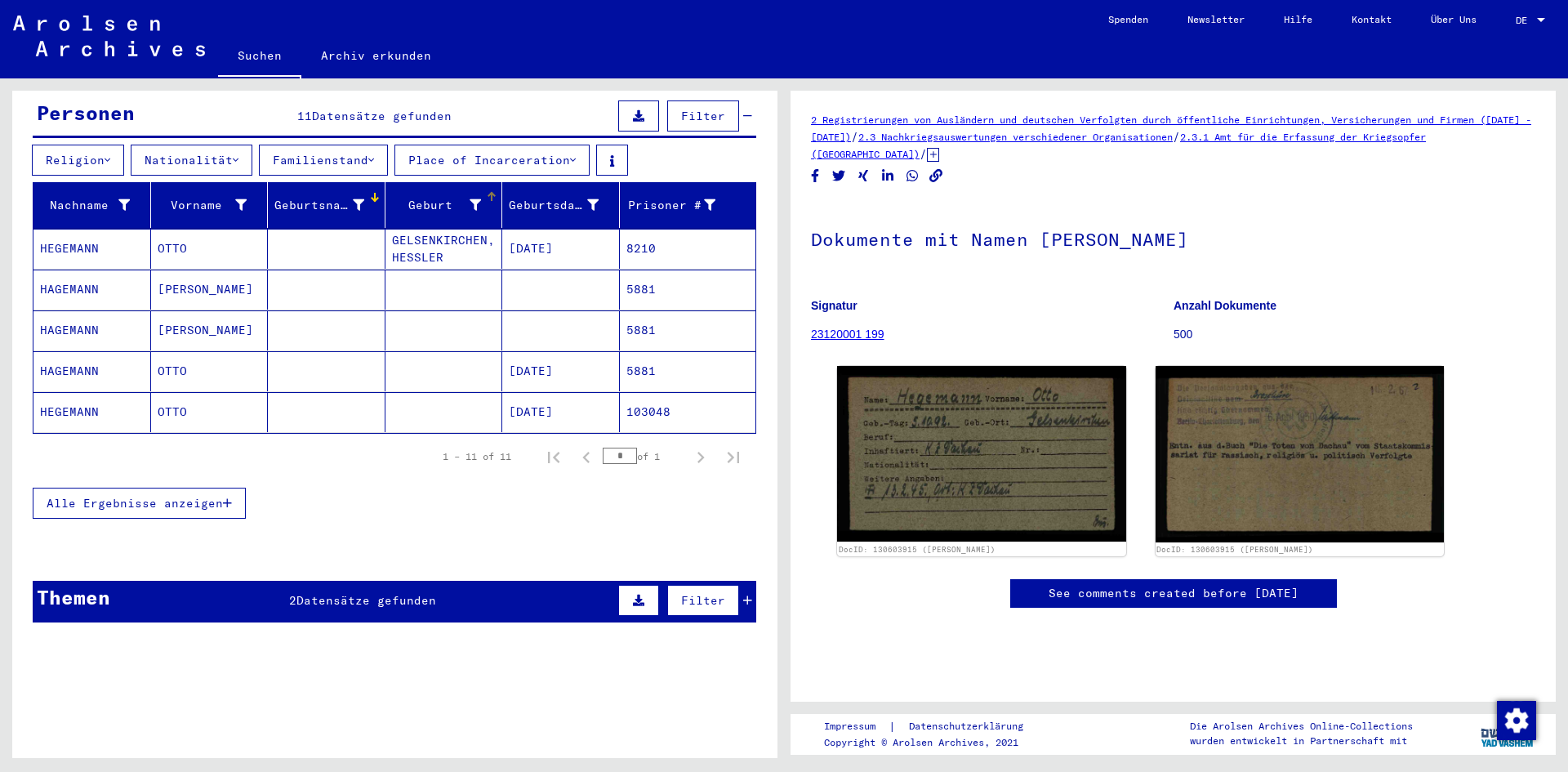
click at [430, 197] on div "Geburt‏" at bounding box center [436, 205] width 90 height 18
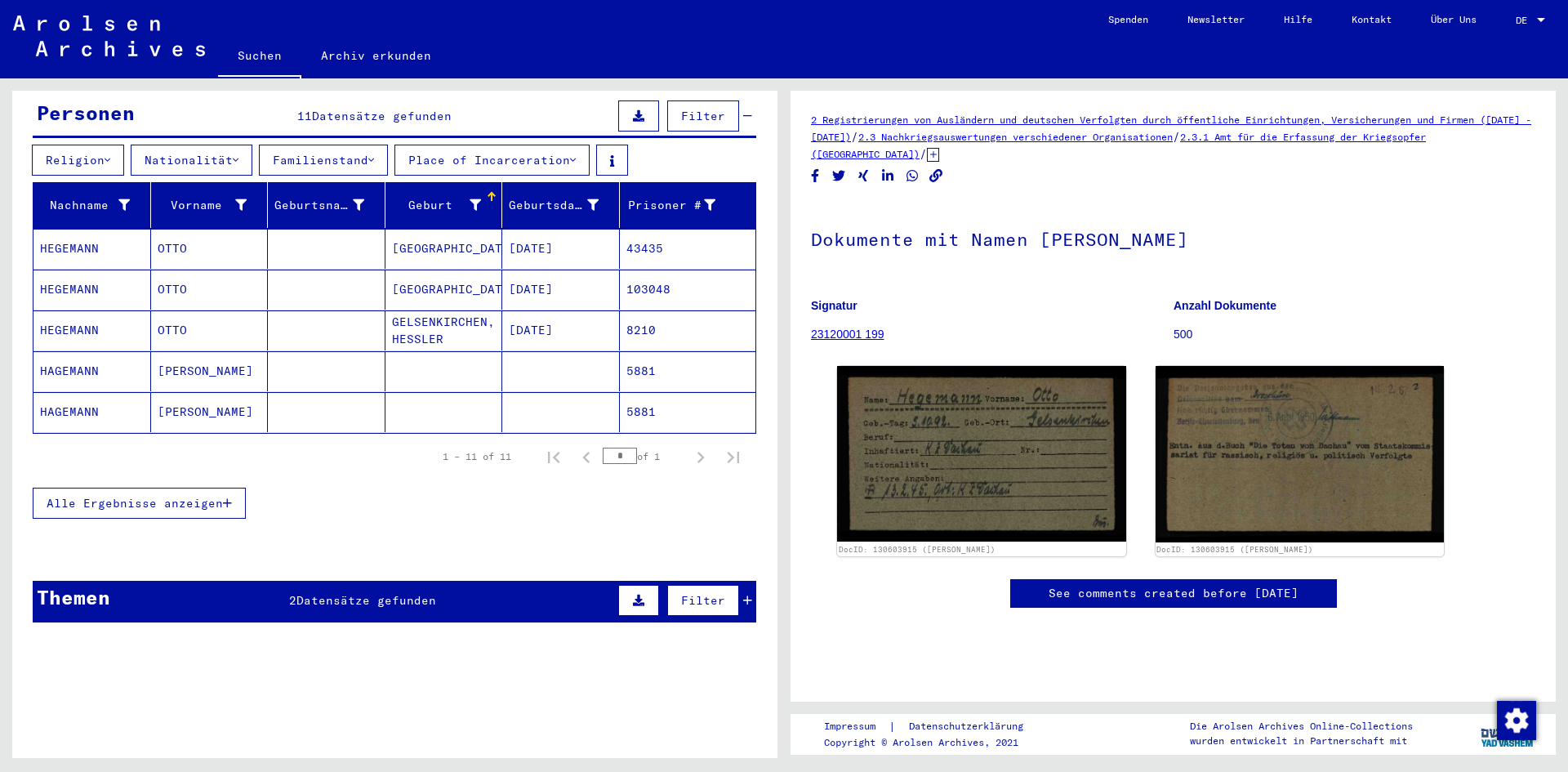
click at [430, 197] on div "Geburt‏" at bounding box center [436, 205] width 90 height 18
